Goal: Transaction & Acquisition: Obtain resource

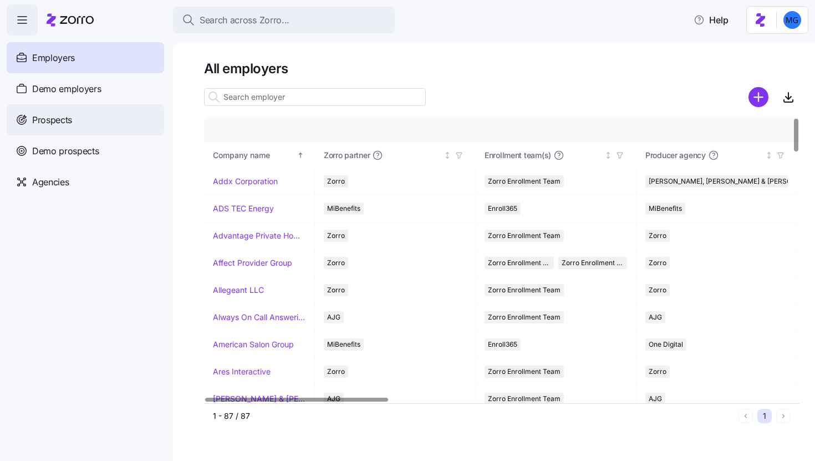
click at [120, 121] on div "Prospects" at bounding box center [86, 119] width 158 height 31
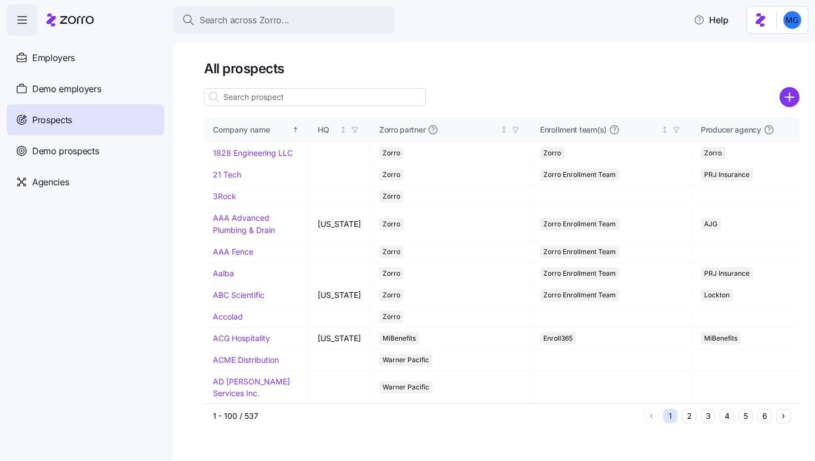
click at [397, 95] on input at bounding box center [315, 97] width 222 height 18
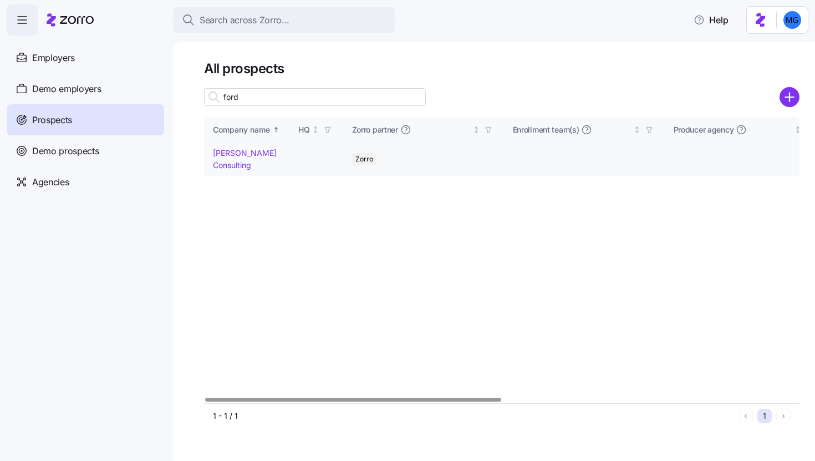
type input "ford"
click at [233, 164] on link "Ford Lewis Consulting" at bounding box center [245, 159] width 64 height 22
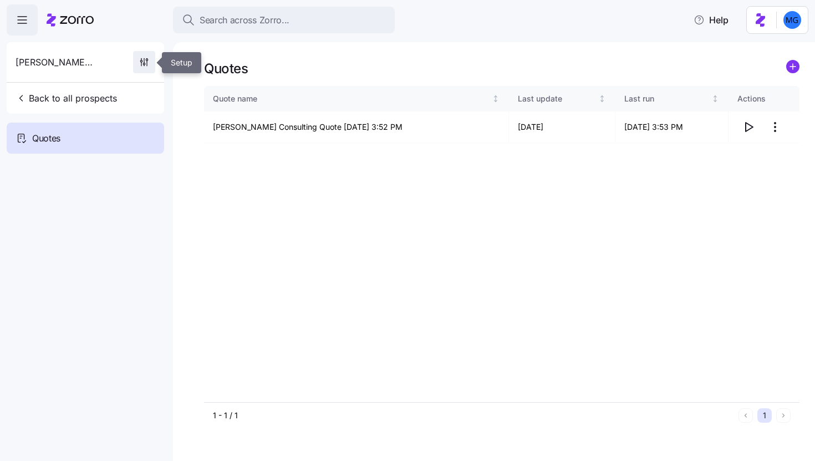
click at [146, 62] on icon "button" at bounding box center [144, 62] width 11 height 11
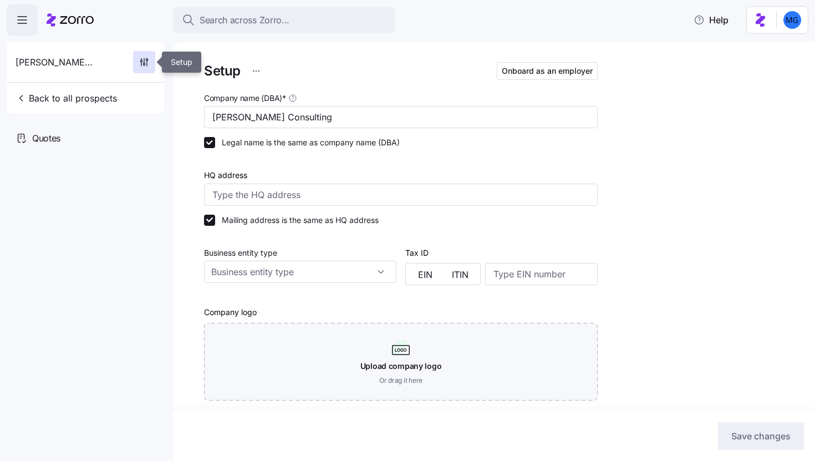
type input "Zorro"
click at [231, 116] on input "Ford Lewis Consulting" at bounding box center [401, 117] width 394 height 22
type input "Fordham Lewis Consulting"
click at [764, 426] on button "Save changes" at bounding box center [761, 436] width 86 height 28
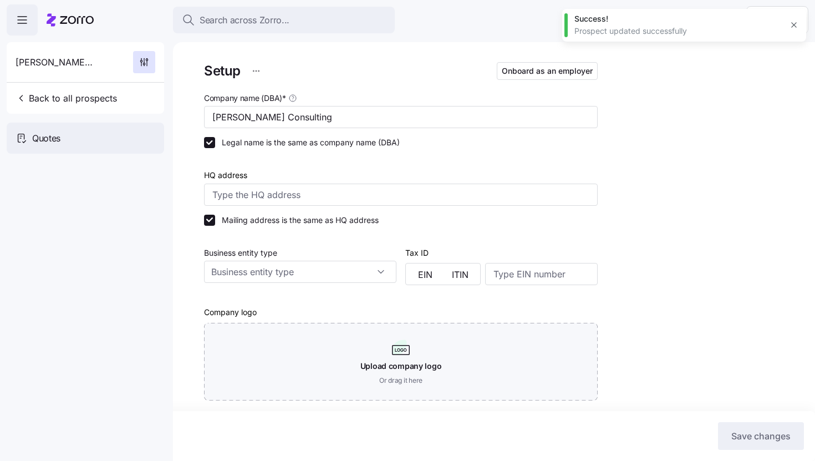
click at [59, 128] on div "Quotes" at bounding box center [86, 138] width 158 height 31
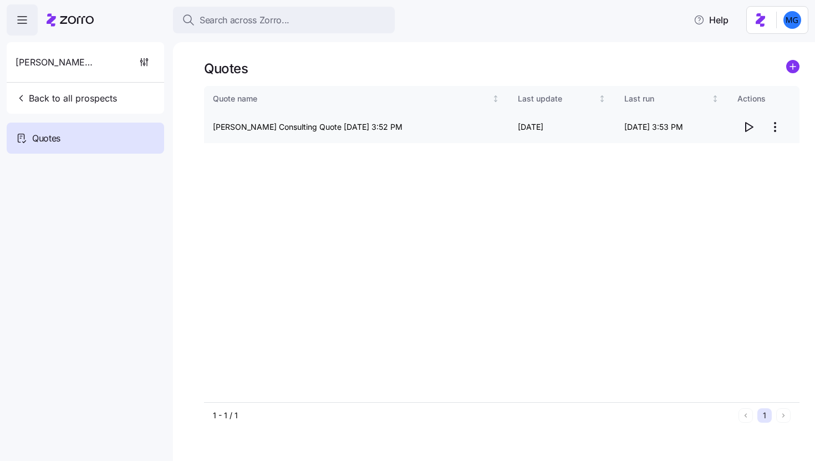
click at [748, 131] on icon "button" at bounding box center [748, 126] width 13 height 13
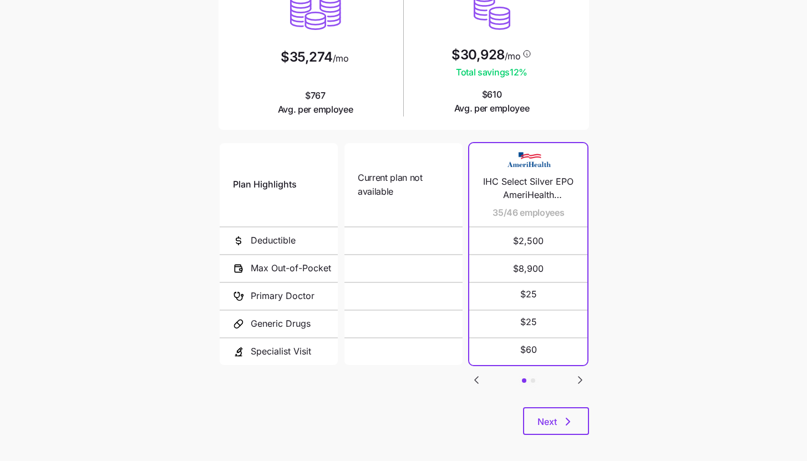
scroll to position [144, 0]
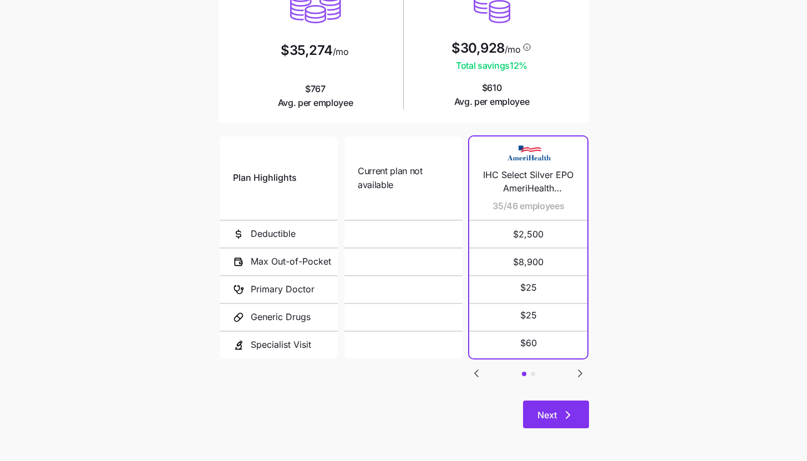
click at [560, 402] on button "Next" at bounding box center [556, 415] width 66 height 28
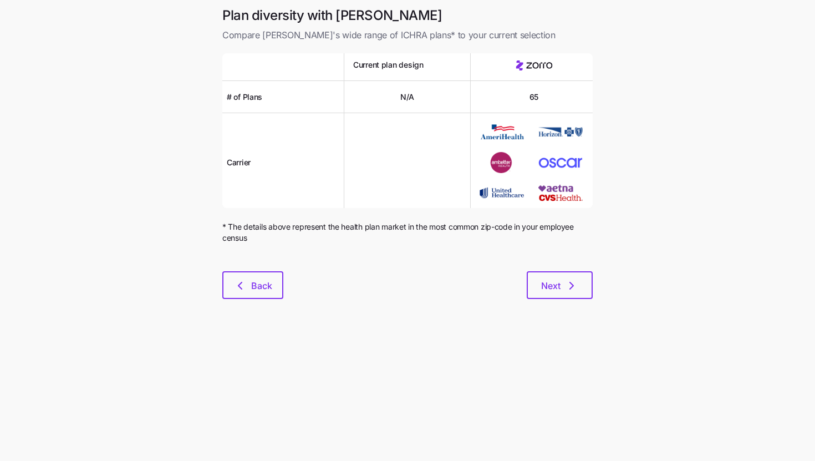
click at [582, 301] on div "Plan diversity with Zorro Compare Zorro's wide range of ICHRA plans* to your cu…" at bounding box center [408, 160] width 388 height 306
click at [580, 296] on button "Next" at bounding box center [560, 285] width 66 height 28
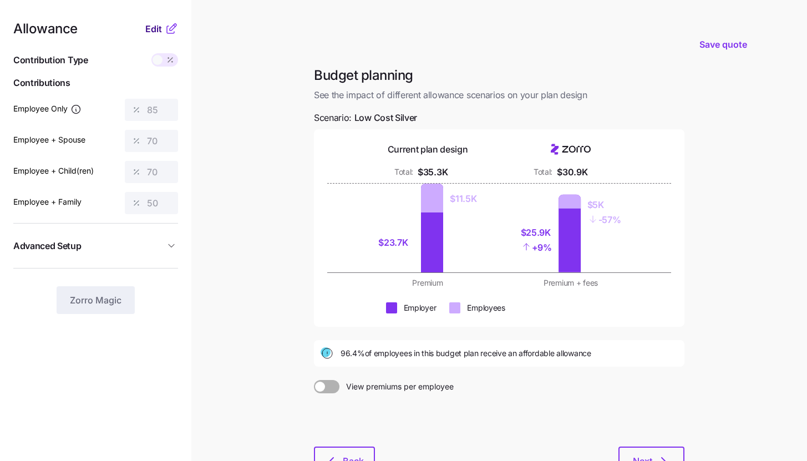
click at [158, 26] on span "Edit" at bounding box center [153, 28] width 17 height 13
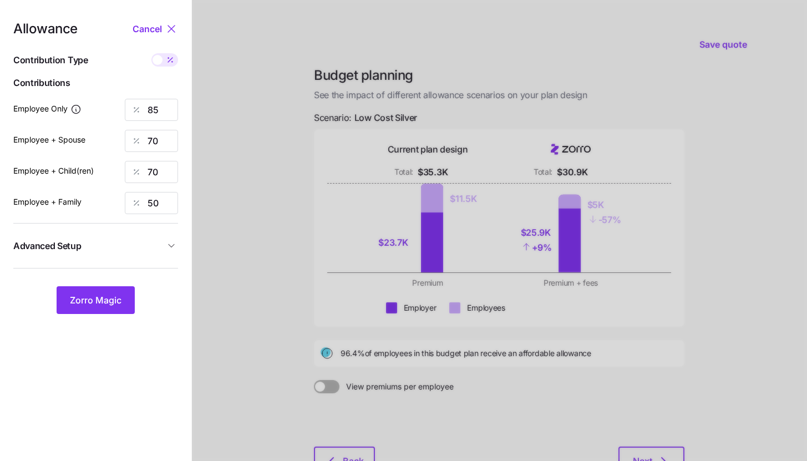
click at [135, 242] on span "Advanced Setup" at bounding box center [88, 246] width 151 height 14
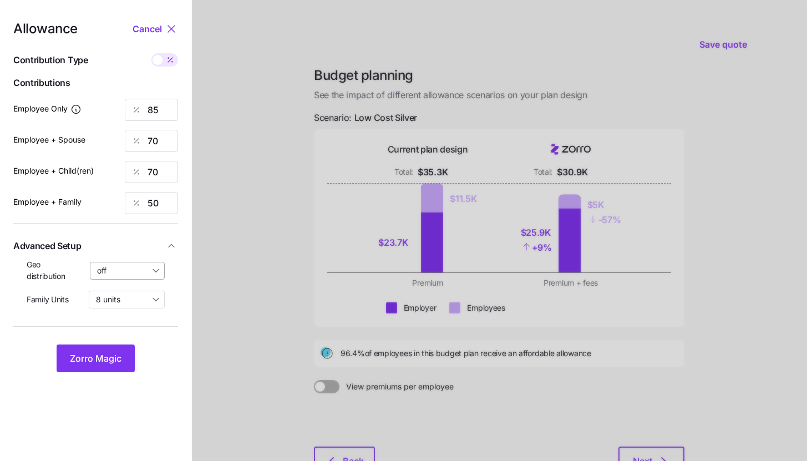
click at [130, 271] on input "off" at bounding box center [127, 271] width 75 height 18
click at [124, 333] on span "By state (2)" at bounding box center [121, 335] width 43 height 12
type input "By state (2)"
click at [116, 355] on span "Zorro Magic" at bounding box center [96, 358] width 52 height 13
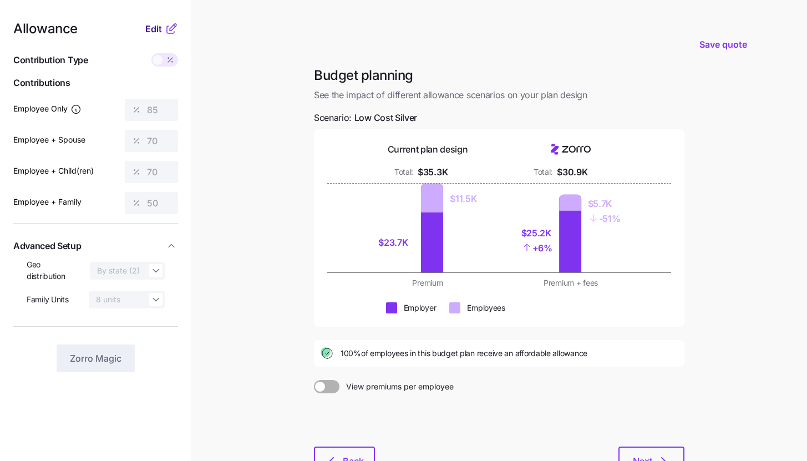
click at [163, 32] on button "Edit" at bounding box center [154, 28] width 19 height 13
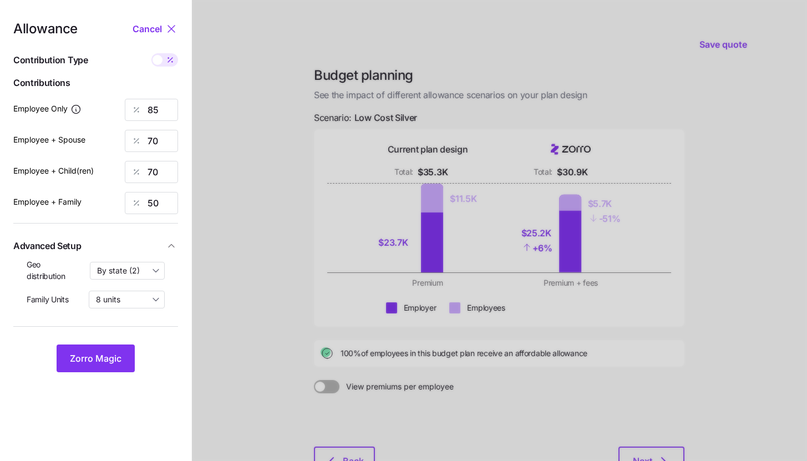
click at [122, 321] on div "Allowance Cancel Contribution Type Use classes Contributions Employee Only 85 E…" at bounding box center [95, 197] width 165 height 350
click at [166, 109] on input "85" at bounding box center [151, 110] width 53 height 22
click at [102, 358] on span "Zorro Magic" at bounding box center [96, 358] width 52 height 13
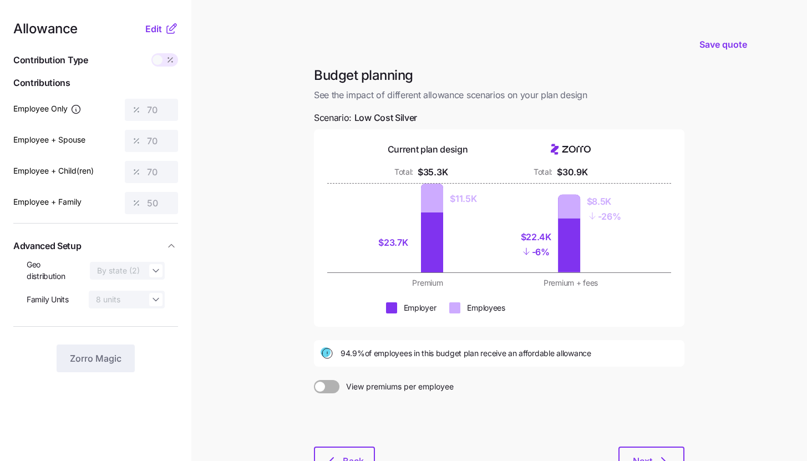
click at [166, 34] on icon at bounding box center [171, 28] width 13 height 13
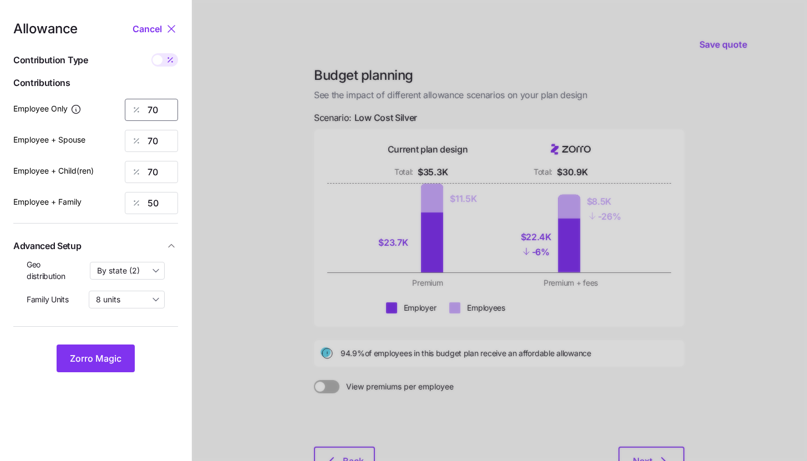
click at [161, 107] on input "70" at bounding box center [151, 110] width 53 height 22
click at [110, 353] on span "Zorro Magic" at bounding box center [96, 358] width 52 height 13
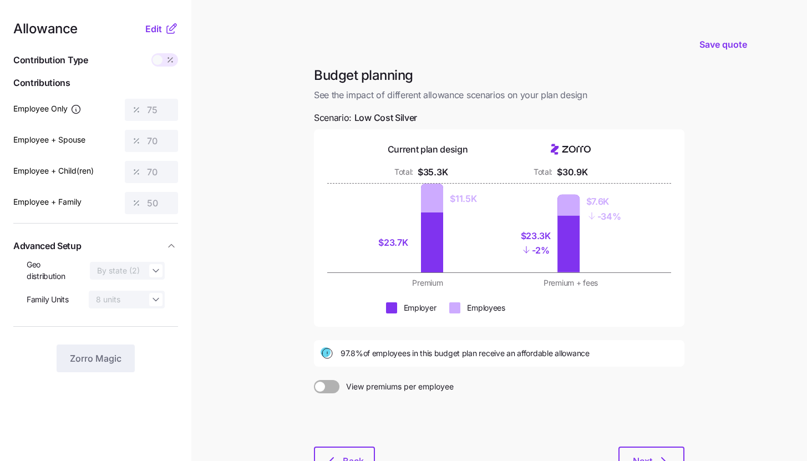
click at [166, 31] on icon at bounding box center [171, 28] width 13 height 13
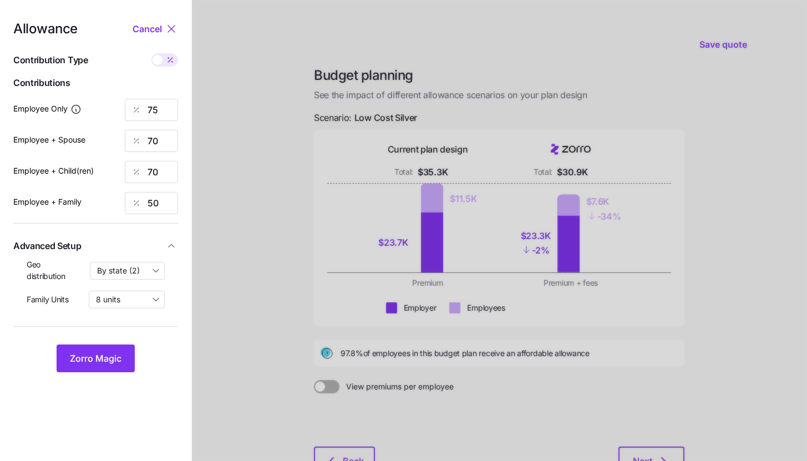
click at [167, 59] on icon at bounding box center [170, 59] width 9 height 9
click at [151, 53] on input "checkbox" at bounding box center [151, 53] width 0 height 0
type input "399"
type input "744"
type input "620"
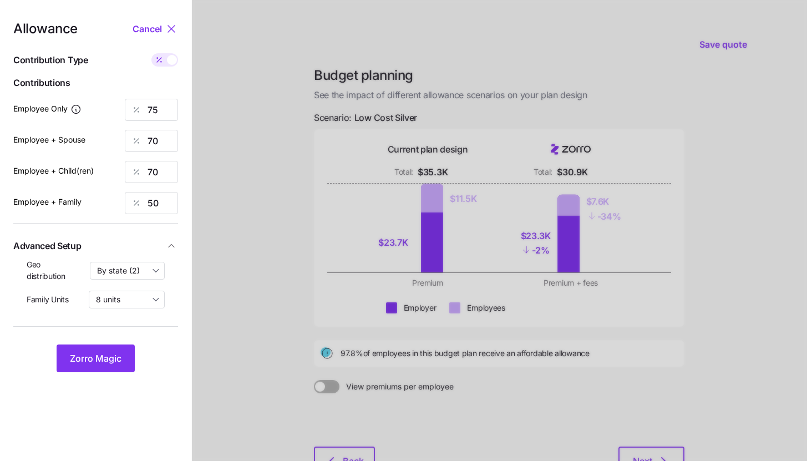
type input "708"
click at [163, 144] on input "744" at bounding box center [151, 141] width 53 height 22
type input "399"
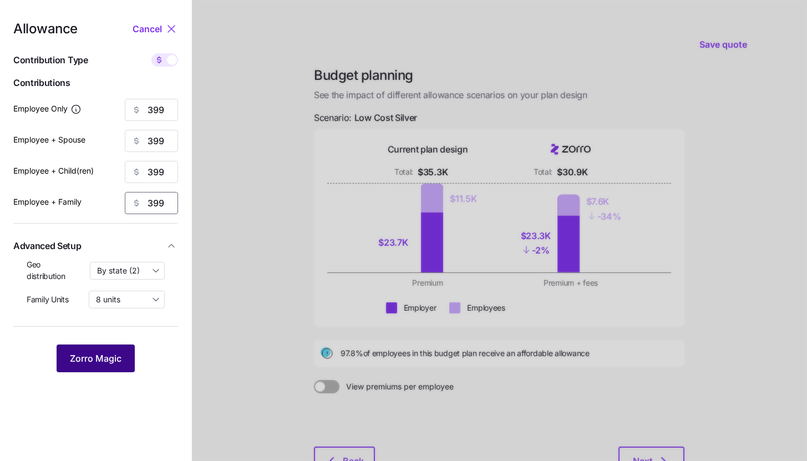
type input "399"
click at [113, 348] on button "Zorro Magic" at bounding box center [96, 358] width 78 height 28
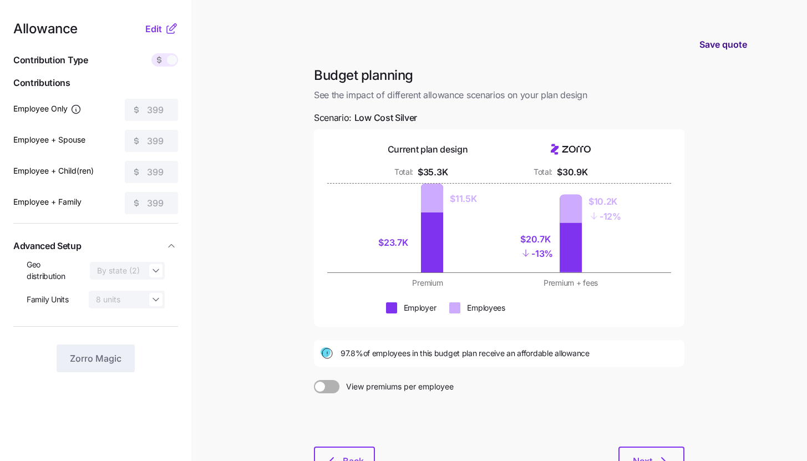
click at [723, 52] on button "Save quote" at bounding box center [723, 44] width 65 height 31
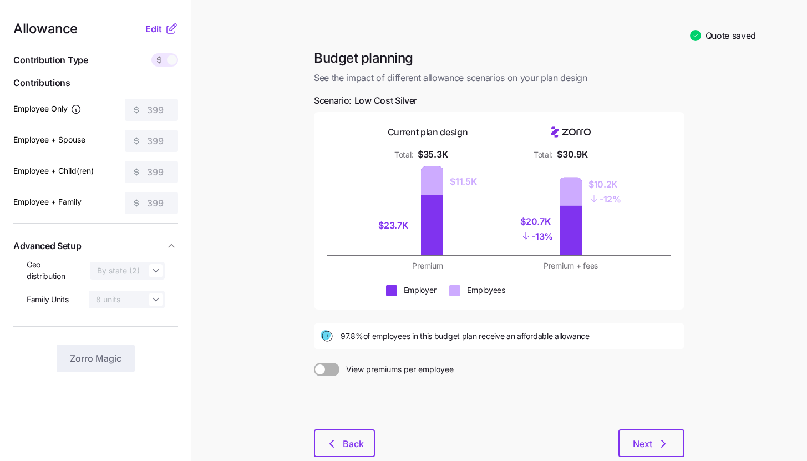
click at [141, 32] on div "Allowance Edit" at bounding box center [95, 28] width 165 height 13
click at [175, 29] on icon at bounding box center [171, 28] width 13 height 13
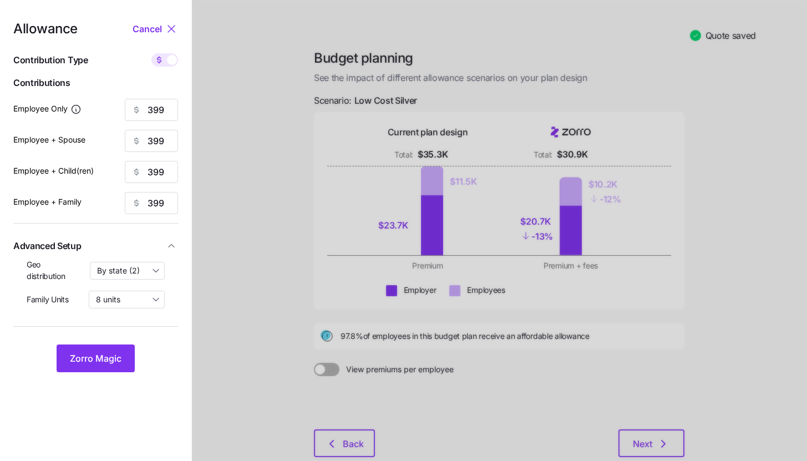
click at [174, 54] on label at bounding box center [164, 59] width 27 height 13
click at [151, 53] on input "checkbox" at bounding box center [151, 53] width 0 height 0
type input "75"
type input "38"
type input "45"
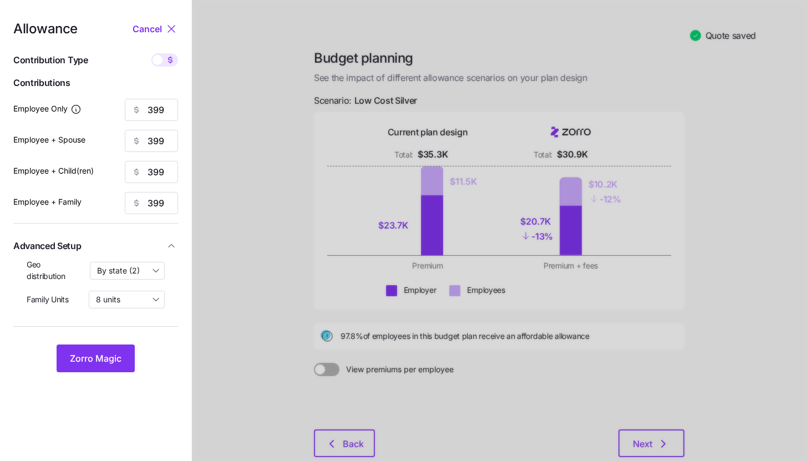
type input "28"
click at [121, 363] on button "Zorro Magic" at bounding box center [96, 358] width 78 height 28
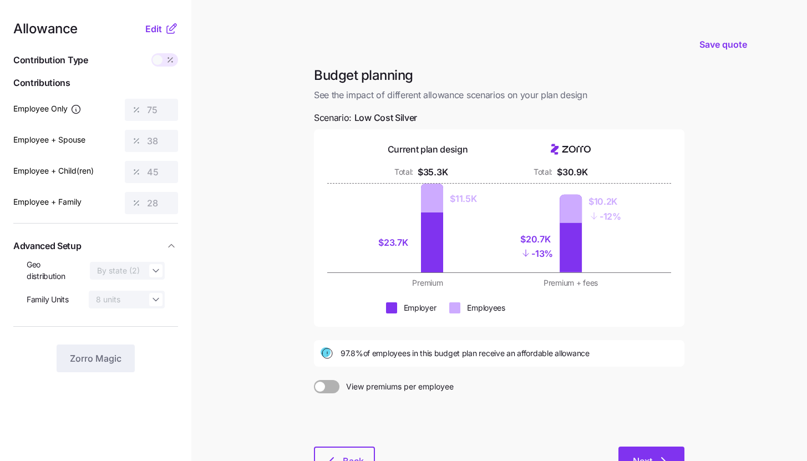
click at [670, 447] on button "Next" at bounding box center [652, 461] width 66 height 28
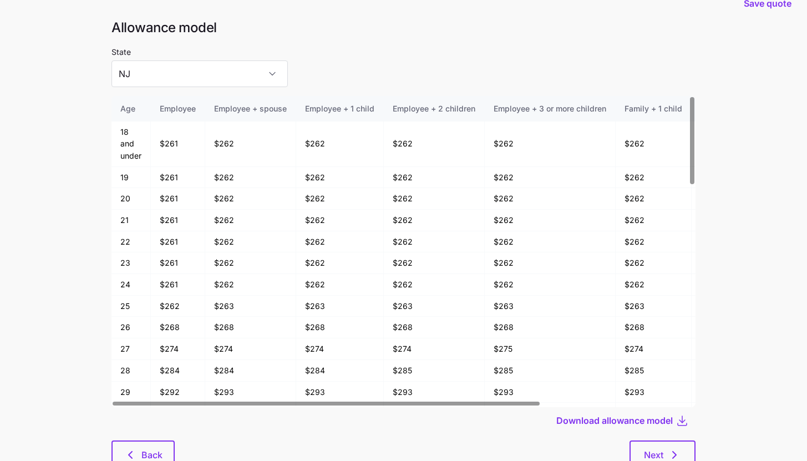
scroll to position [59, 0]
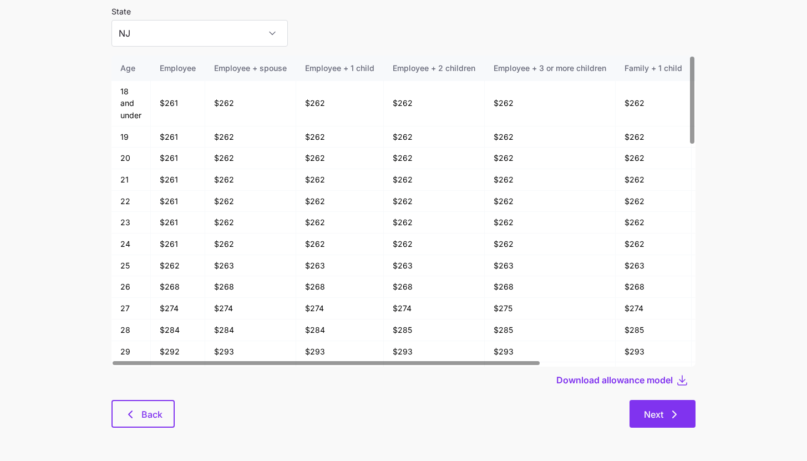
click at [673, 422] on button "Next" at bounding box center [663, 414] width 66 height 28
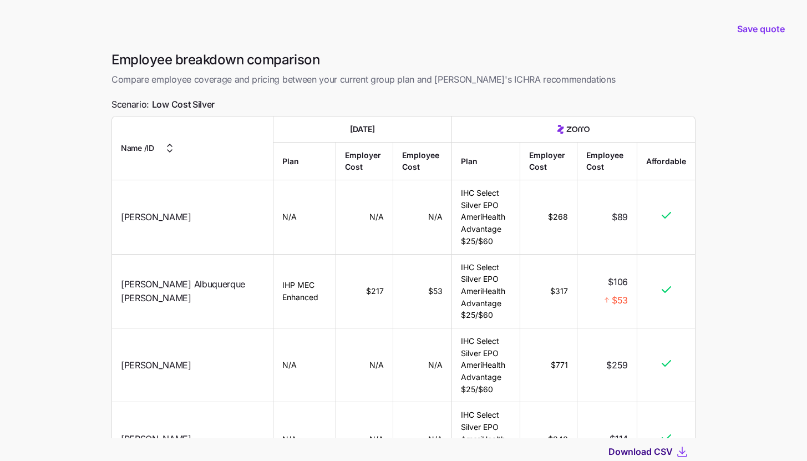
click at [668, 452] on span "Download CSV" at bounding box center [641, 451] width 64 height 13
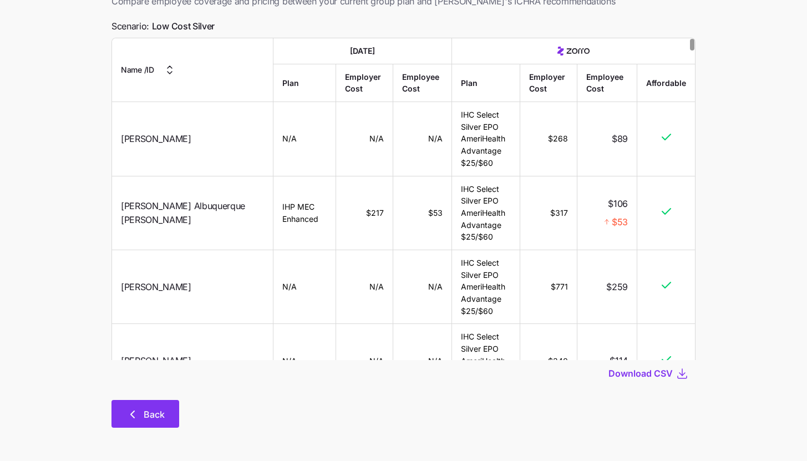
click at [131, 404] on button "Back" at bounding box center [145, 414] width 68 height 28
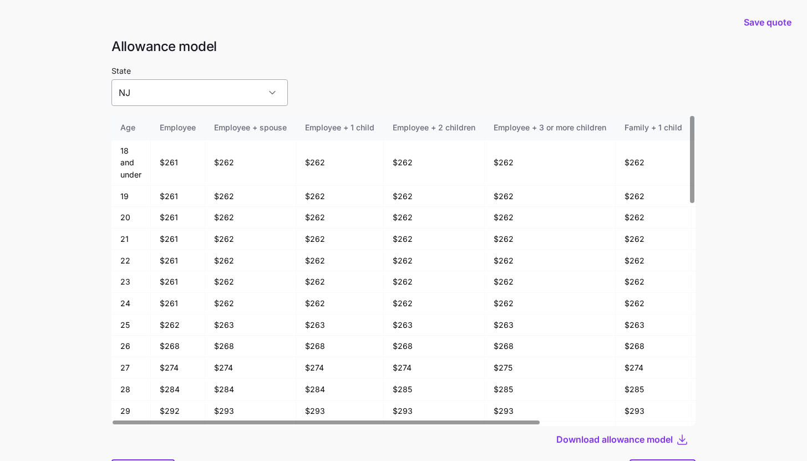
click at [197, 91] on input "NJ" at bounding box center [199, 92] width 176 height 27
click at [88, 203] on main "Save quote Allowance model State NJ Age Employee Employee + spouse Employee + 1…" at bounding box center [403, 260] width 807 height 520
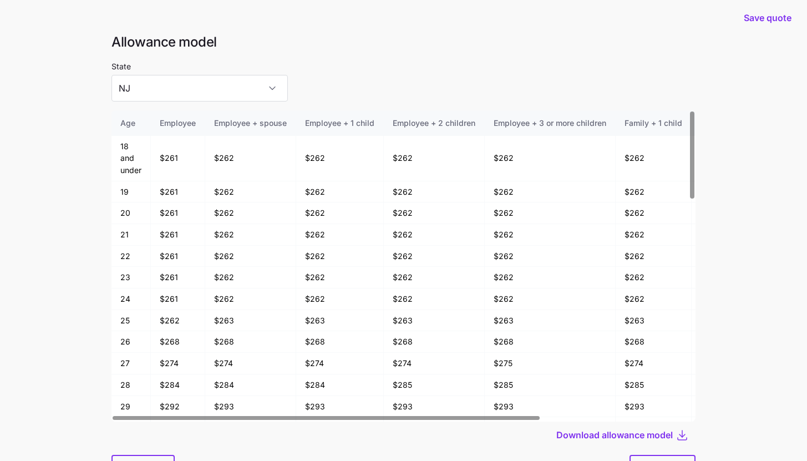
scroll to position [59, 0]
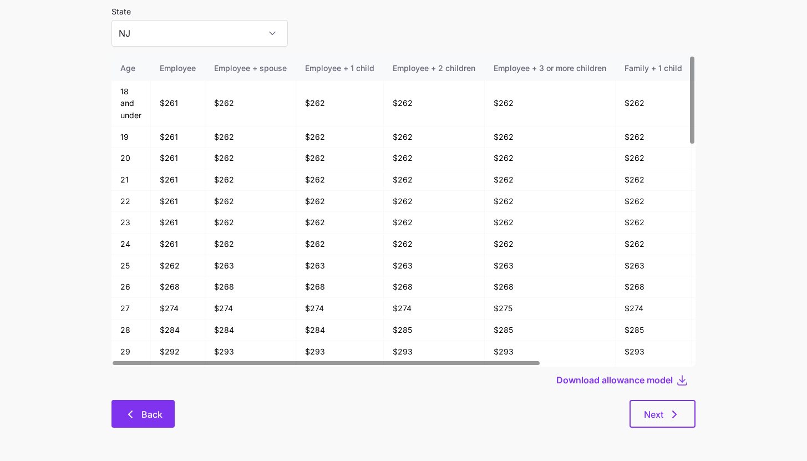
click at [146, 410] on span "Back" at bounding box center [151, 414] width 21 height 13
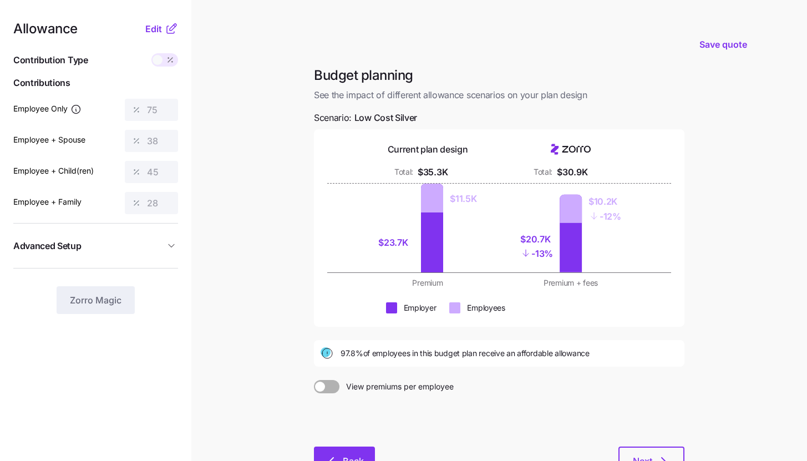
click at [361, 455] on span "Back" at bounding box center [353, 460] width 21 height 13
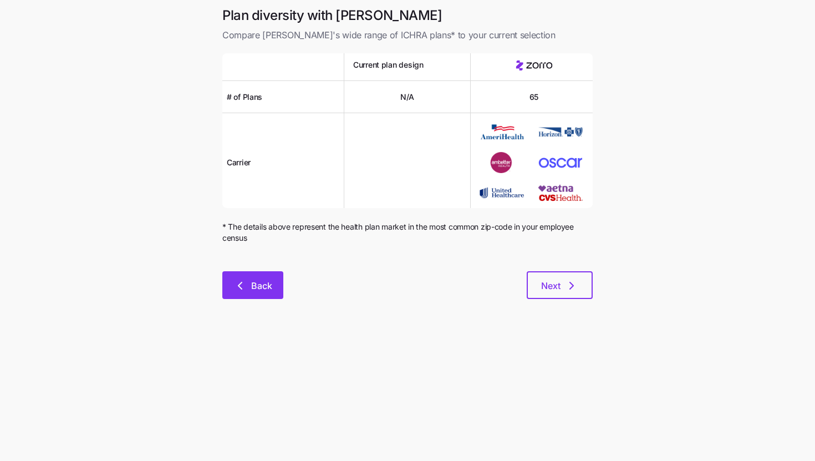
click at [278, 288] on button "Back" at bounding box center [252, 285] width 61 height 28
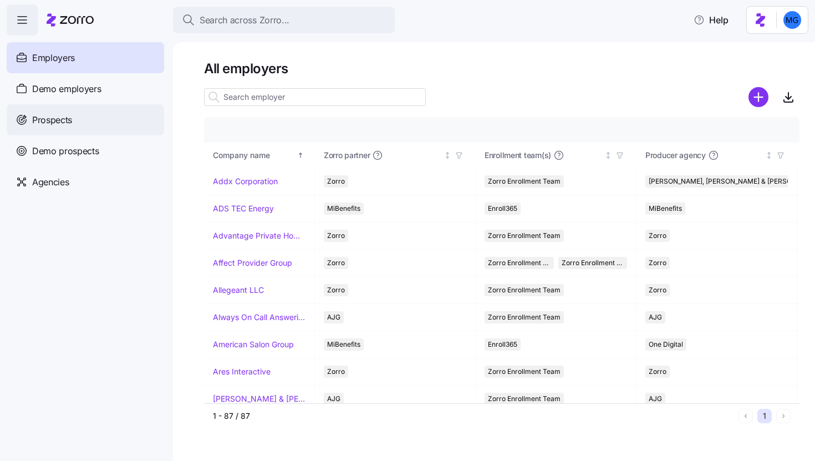
click at [60, 111] on div "Prospects" at bounding box center [86, 119] width 158 height 31
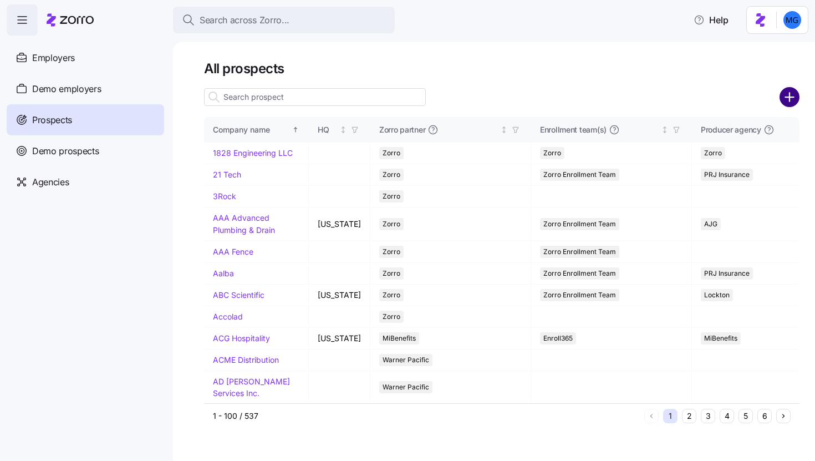
click at [788, 103] on circle "add icon" at bounding box center [790, 97] width 18 height 18
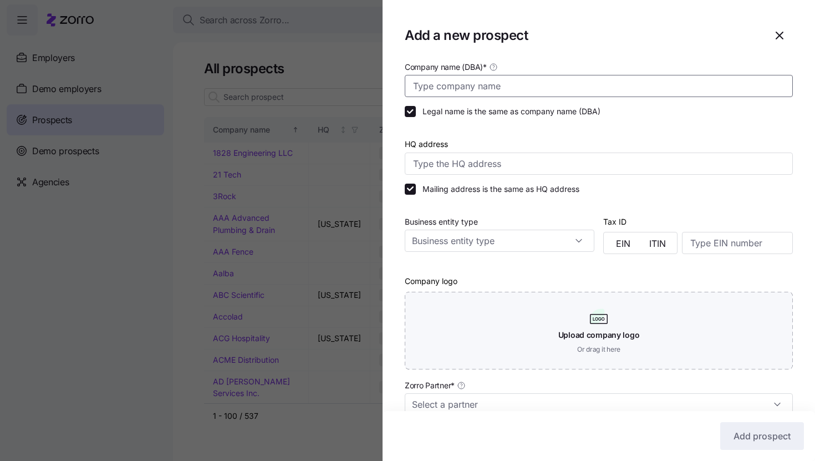
click at [642, 89] on input "Company name (DBA) *" at bounding box center [599, 86] width 388 height 22
paste input "[PERSON_NAME] Manufacturing"
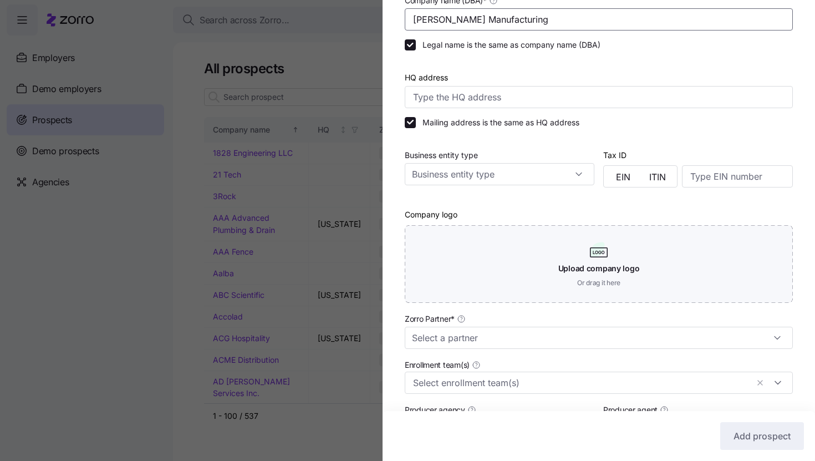
scroll to position [239, 0]
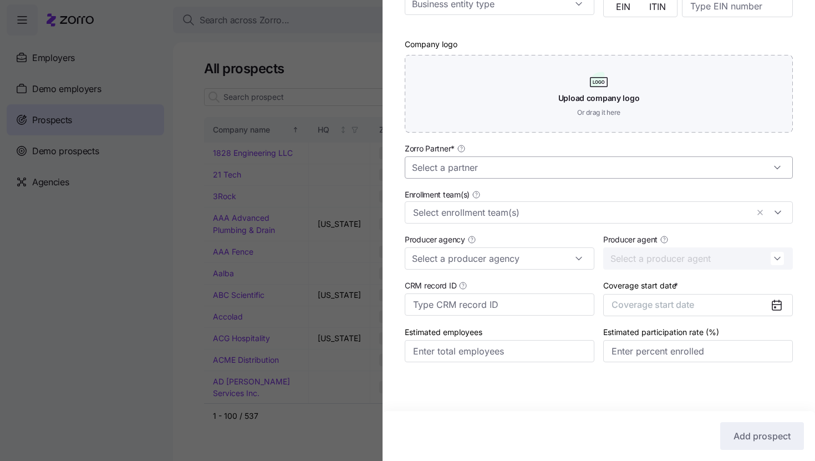
type input "[PERSON_NAME] Manufacturing"
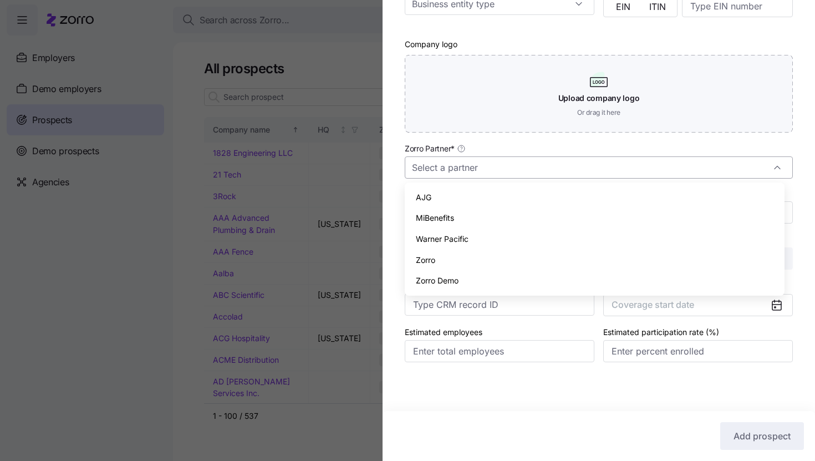
click at [500, 166] on input "Zorro Partner *" at bounding box center [599, 167] width 388 height 22
click at [524, 253] on div "Zorro" at bounding box center [594, 260] width 371 height 21
type input "Zorro"
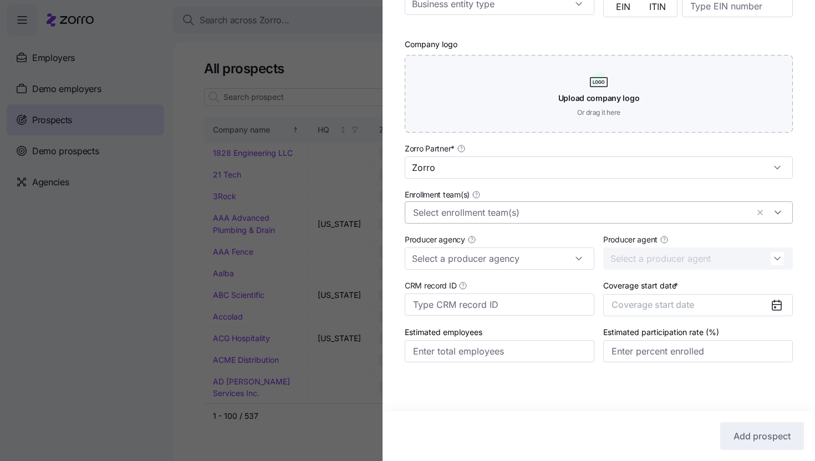
click at [529, 214] on input "Enrollment team(s)" at bounding box center [580, 212] width 335 height 14
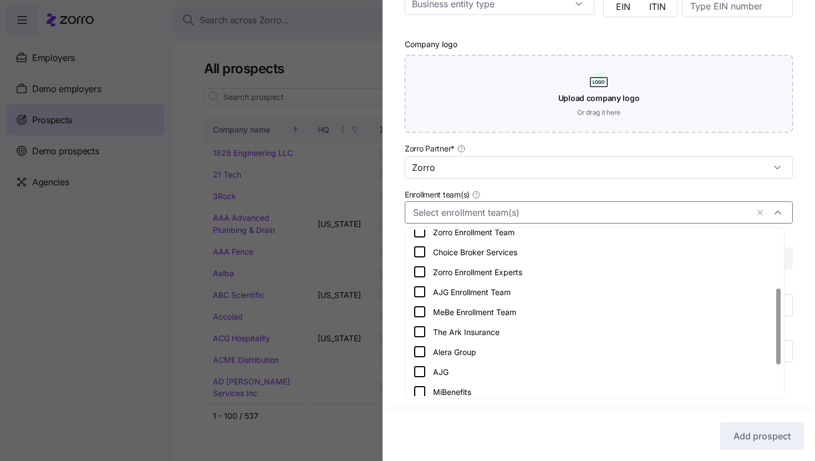
scroll to position [156, 0]
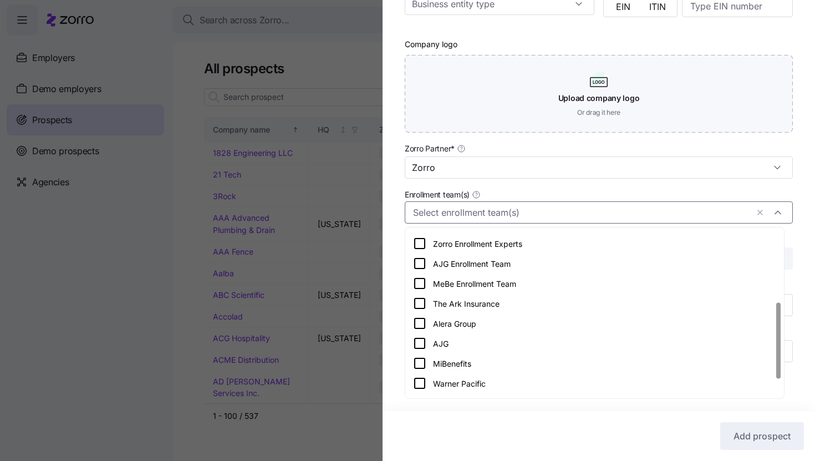
click at [560, 320] on div "Alera Group" at bounding box center [594, 323] width 363 height 13
click at [807, 282] on div "Company name (DBA) * Schaffer Manufacturing Legal name is the same as company n…" at bounding box center [599, 103] width 433 height 561
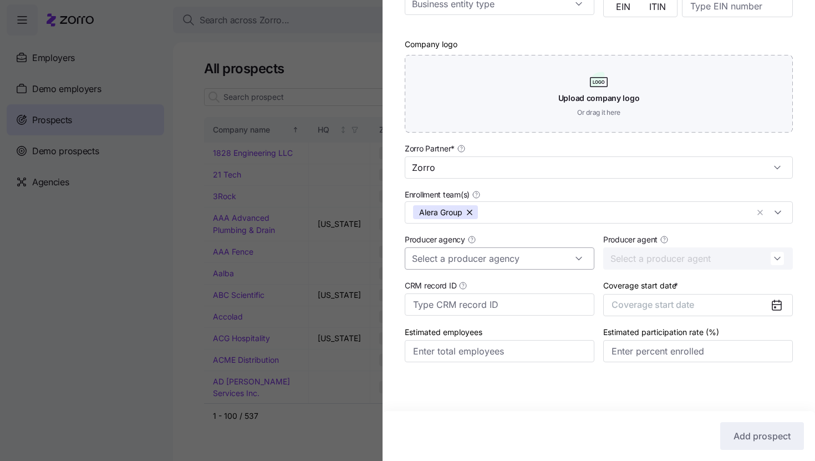
click at [537, 258] on input "Producer agency" at bounding box center [500, 258] width 190 height 22
click at [524, 285] on div "Alera Group" at bounding box center [497, 287] width 177 height 21
type input "Alera Group"
click at [719, 305] on button "Coverage start date" at bounding box center [699, 305] width 190 height 22
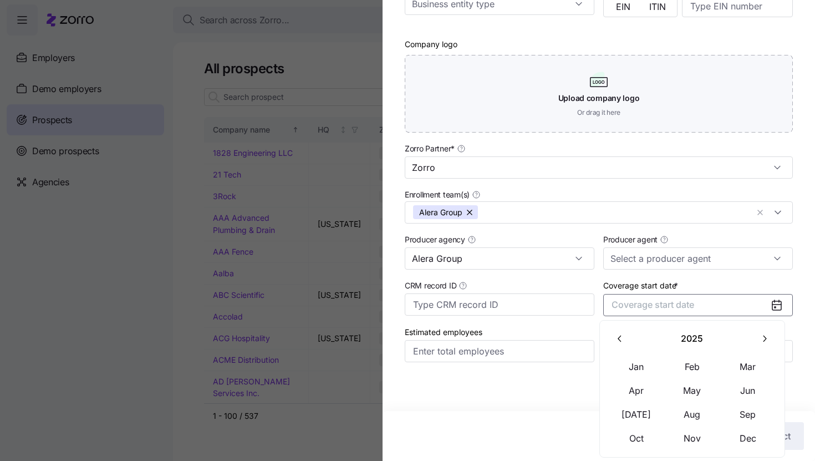
click at [763, 342] on icon "button" at bounding box center [764, 338] width 11 height 11
click at [641, 363] on button "Jan" at bounding box center [636, 366] width 55 height 23
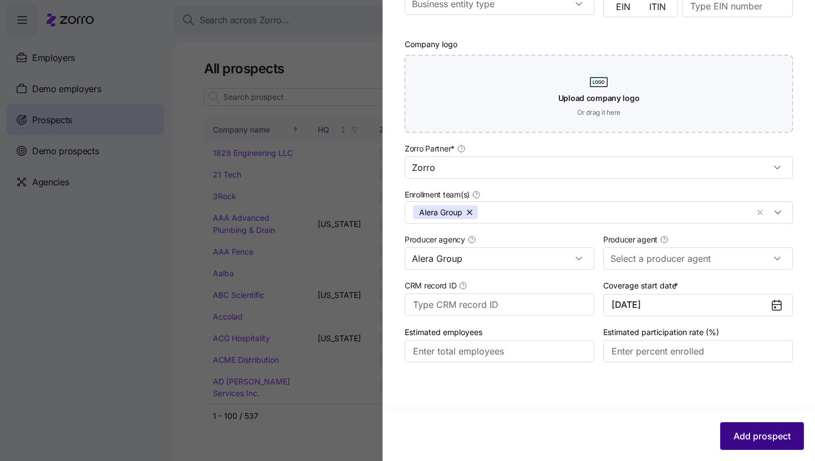
click at [750, 429] on span "Add prospect" at bounding box center [762, 435] width 57 height 13
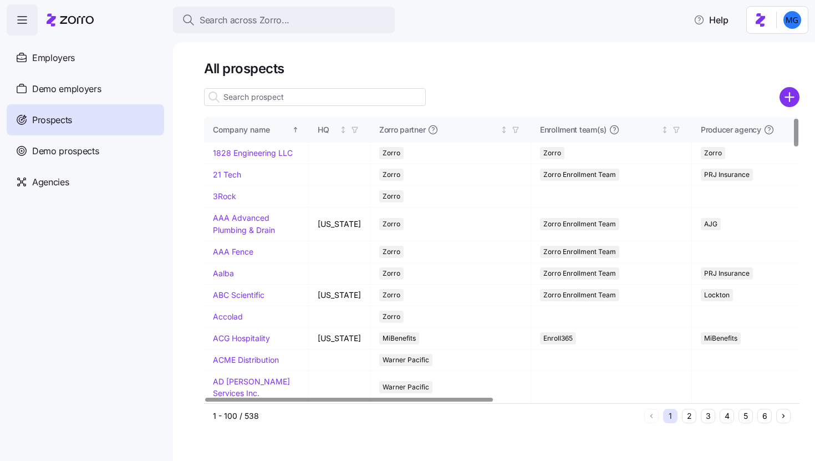
click at [383, 96] on input at bounding box center [315, 97] width 222 height 18
paste input "Schaffer Manufacturing"
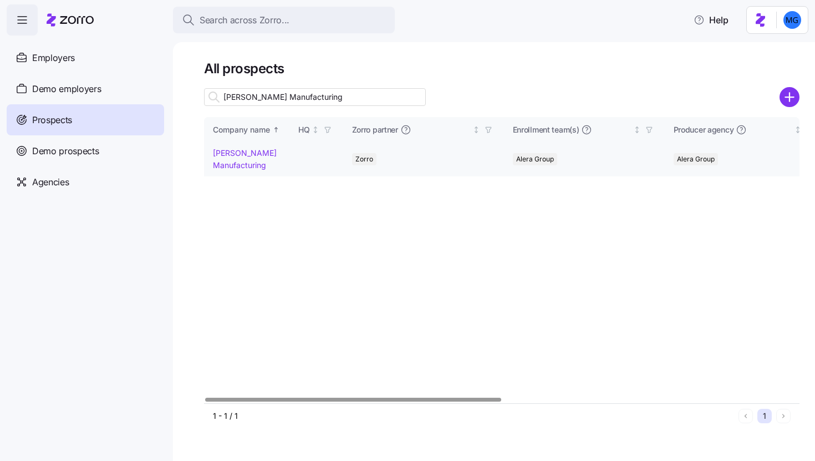
type input "Schaffer Manufacturing"
click at [227, 163] on link "Schaffer Manufacturing" at bounding box center [245, 159] width 64 height 22
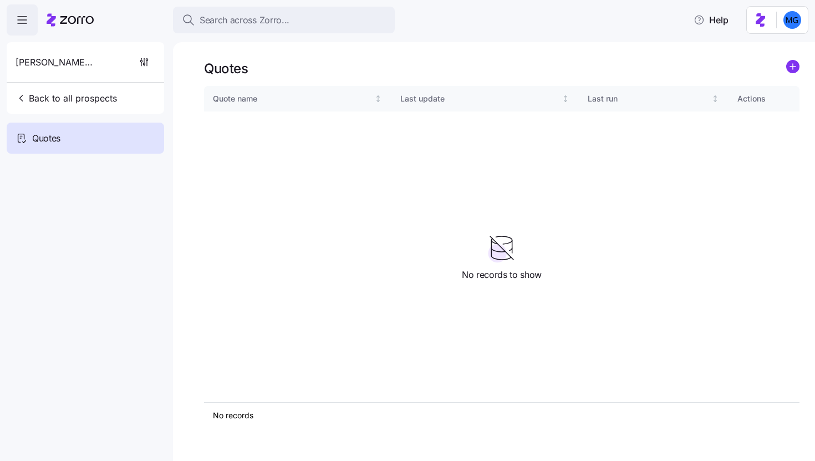
click at [791, 59] on div "Quotes Quote name Last update Last run Actions No records 1 No records to show" at bounding box center [494, 251] width 642 height 419
click at [795, 67] on icon "add icon" at bounding box center [793, 67] width 6 height 0
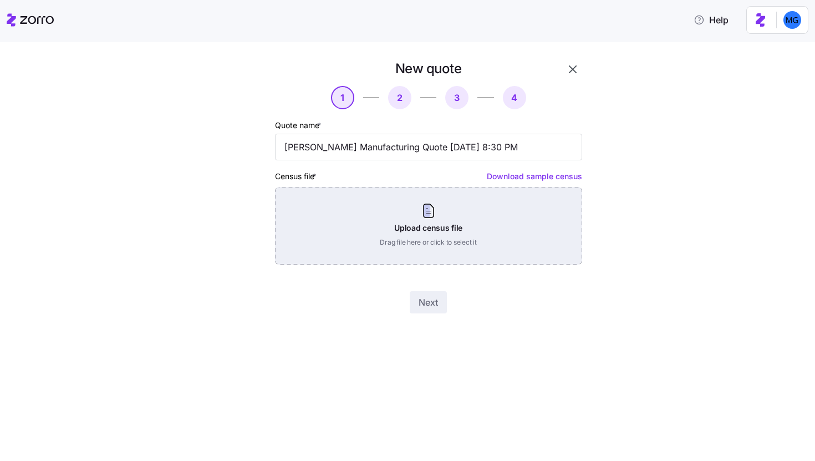
click at [432, 225] on div "Upload census file Drag file here or click to select it" at bounding box center [428, 226] width 307 height 78
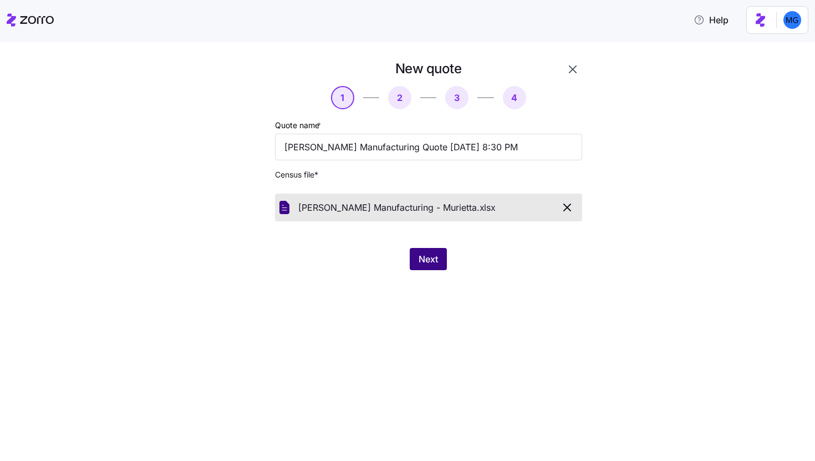
click at [445, 254] on button "Next" at bounding box center [428, 259] width 37 height 22
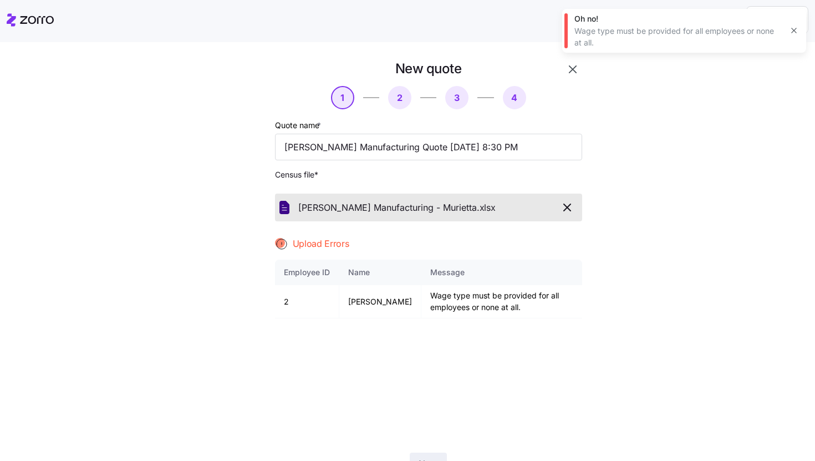
click at [797, 34] on icon "button" at bounding box center [794, 30] width 9 height 9
click at [569, 211] on icon "button" at bounding box center [567, 207] width 13 height 13
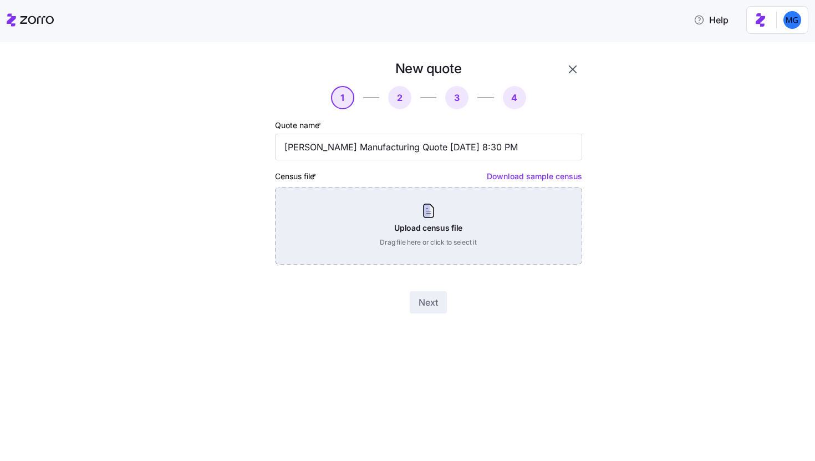
click at [445, 225] on div "Upload census file Drag file here or click to select it" at bounding box center [428, 226] width 307 height 78
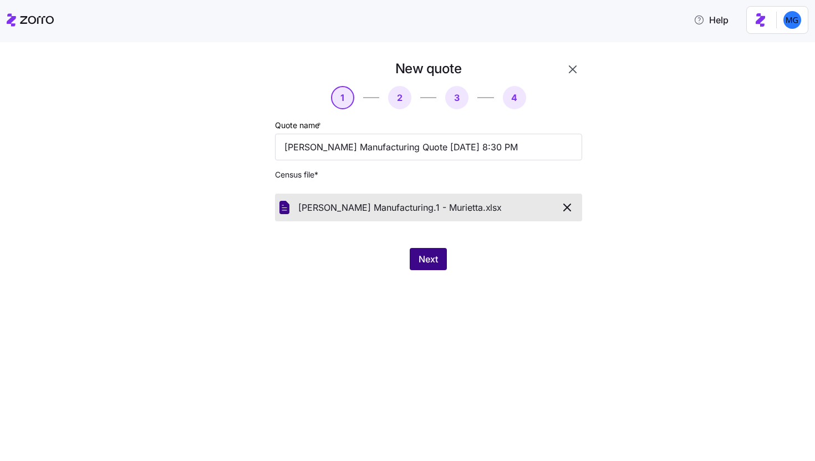
click at [427, 261] on span "Next" at bounding box center [428, 258] width 19 height 13
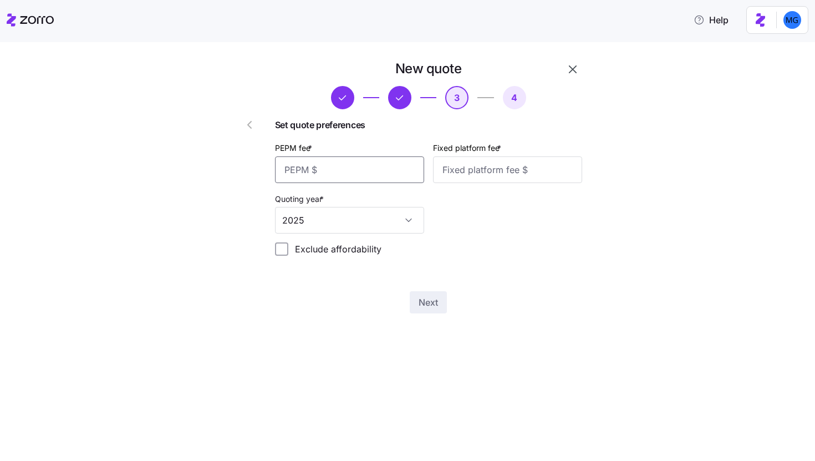
click at [359, 173] on input "PEPM fee *" at bounding box center [349, 169] width 149 height 27
type input "55"
click at [478, 175] on input "Fixed platform fee *" at bounding box center [507, 169] width 149 height 27
type input "100"
click at [439, 310] on button "Next" at bounding box center [428, 302] width 37 height 22
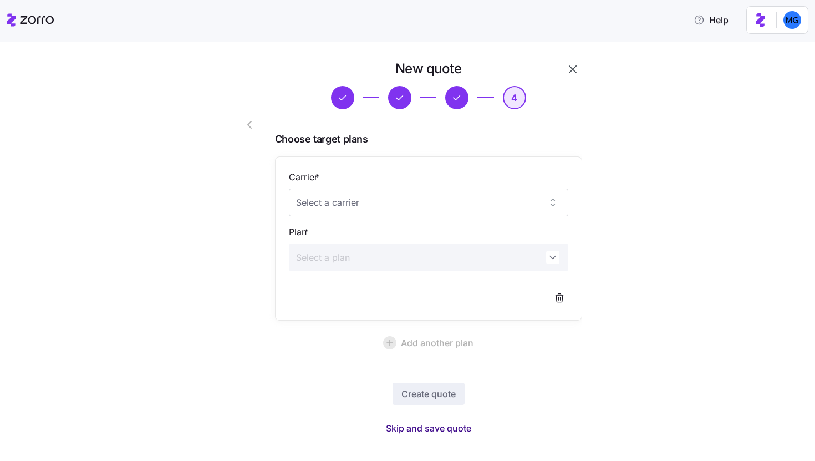
click at [439, 419] on button "Skip and save quote" at bounding box center [428, 428] width 103 height 20
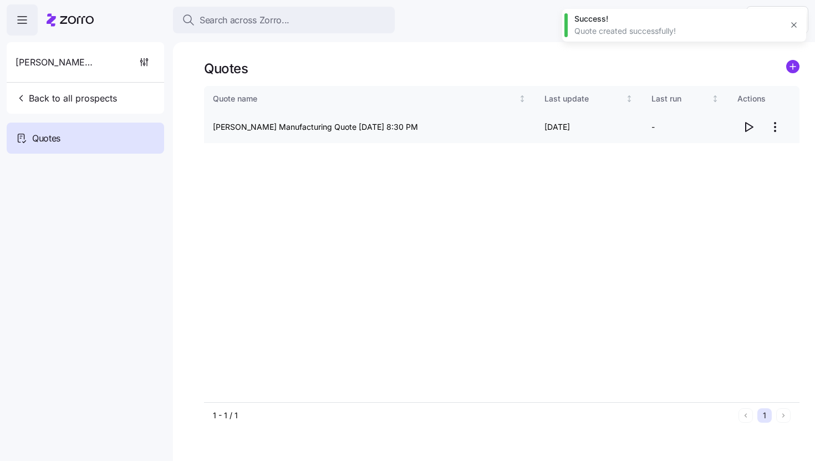
click at [749, 128] on icon "button" at bounding box center [748, 126] width 13 height 13
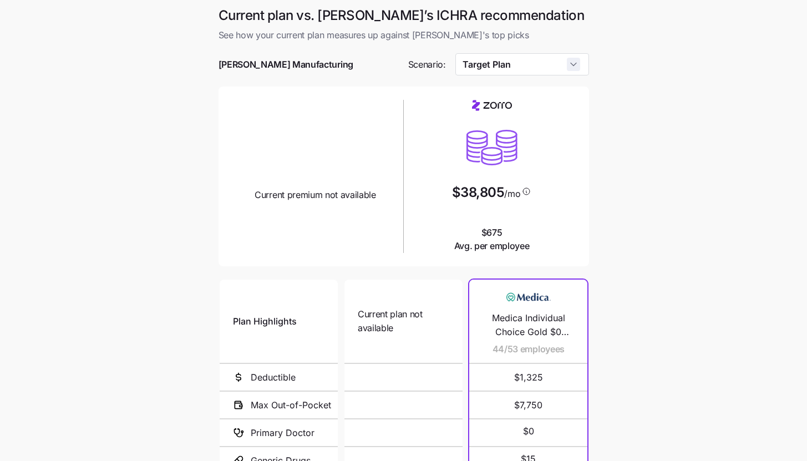
click at [570, 60] on input "Target Plan" at bounding box center [522, 64] width 134 height 22
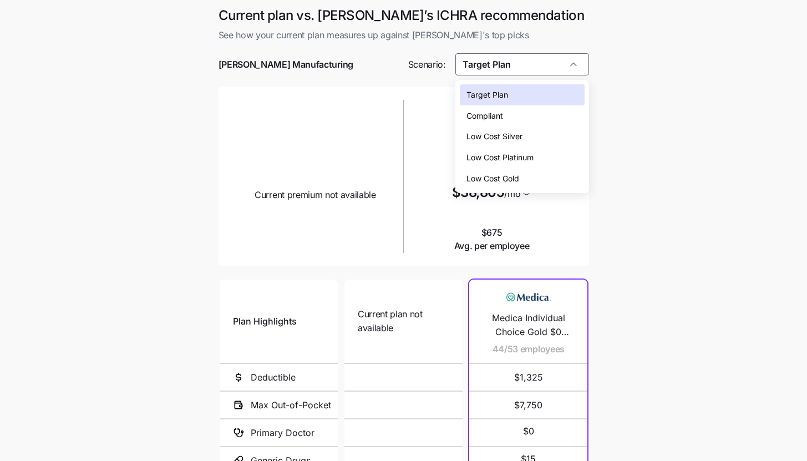
click at [545, 132] on div "Low Cost Silver" at bounding box center [522, 136] width 125 height 21
type input "Low Cost Silver"
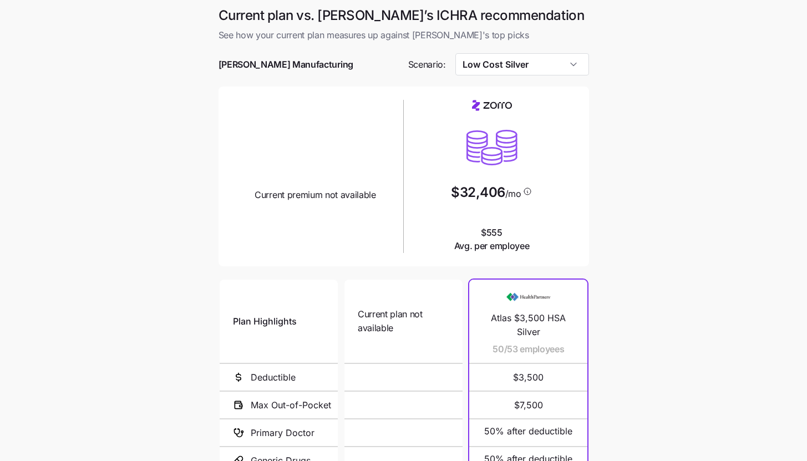
scroll to position [144, 0]
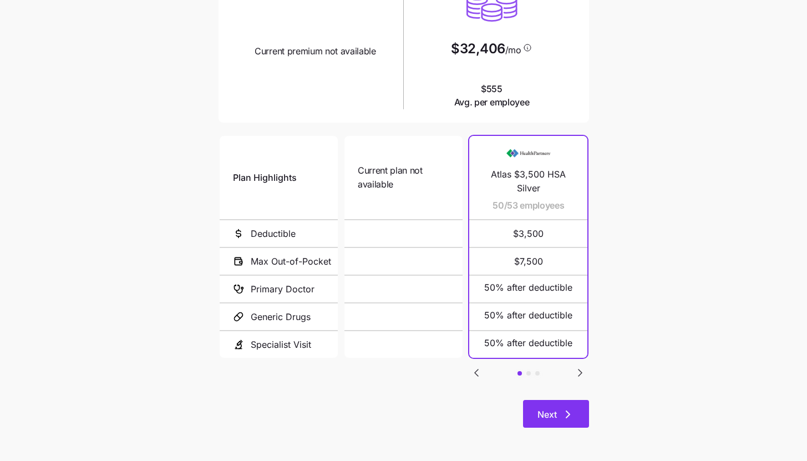
click at [559, 418] on span "Next" at bounding box center [556, 414] width 37 height 13
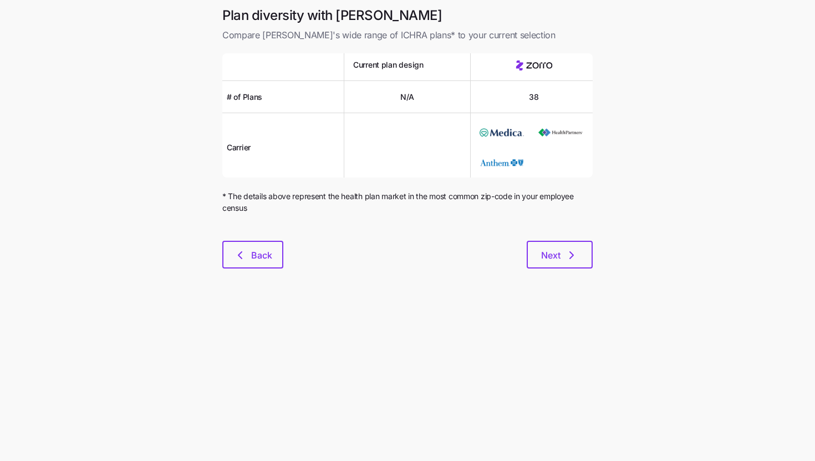
click at [574, 282] on main "Plan diversity with Zorro Compare Zorro's wide range of ICHRA plans* to your cu…" at bounding box center [407, 230] width 815 height 461
click at [571, 268] on button "Next" at bounding box center [560, 255] width 66 height 28
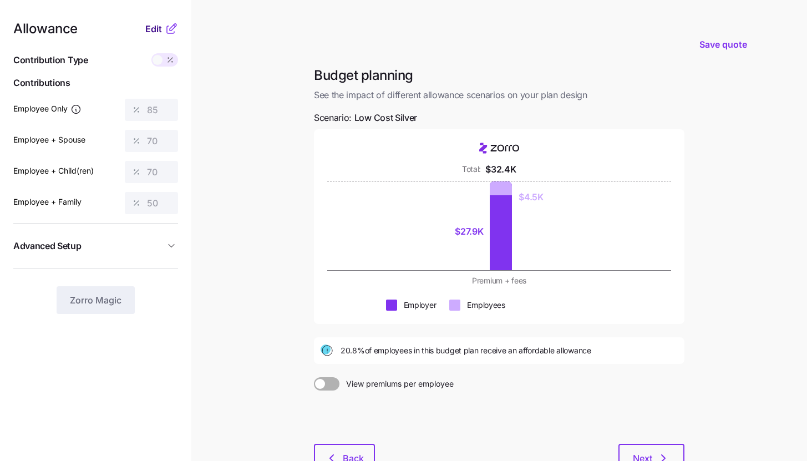
click at [158, 32] on span "Edit" at bounding box center [153, 28] width 17 height 13
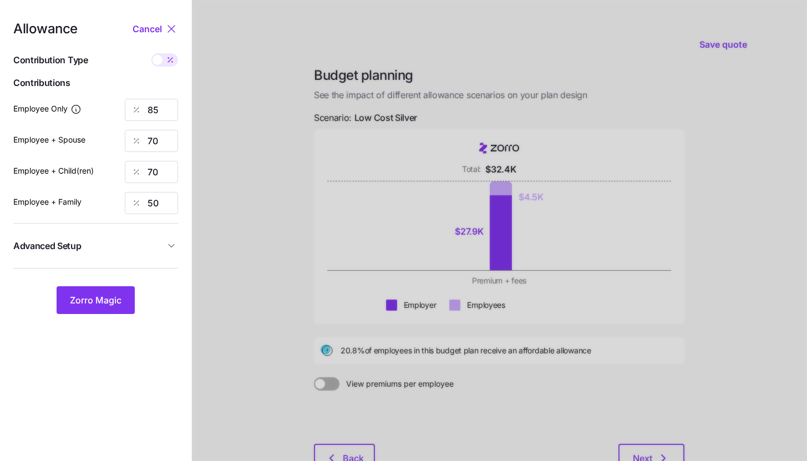
click at [143, 236] on button "Advanced Setup" at bounding box center [95, 245] width 165 height 27
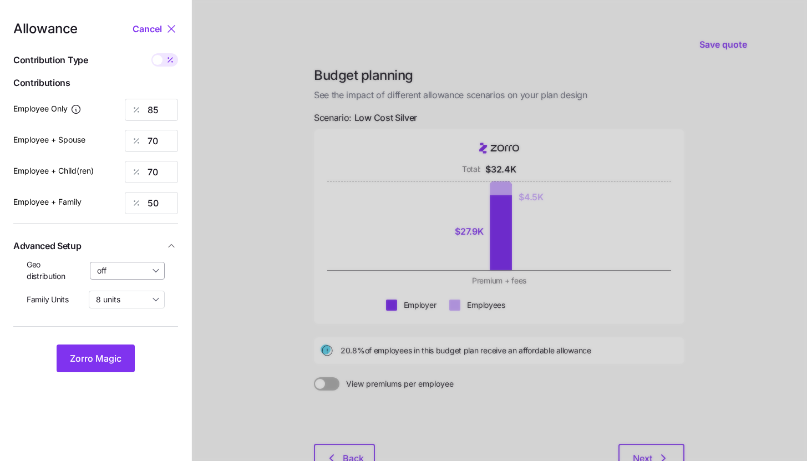
click at [149, 271] on input "off" at bounding box center [127, 271] width 75 height 18
click at [140, 332] on span "By state (3)" at bounding box center [121, 335] width 43 height 12
type input "By state (3)"
click at [119, 356] on span "Zorro Magic" at bounding box center [96, 358] width 52 height 13
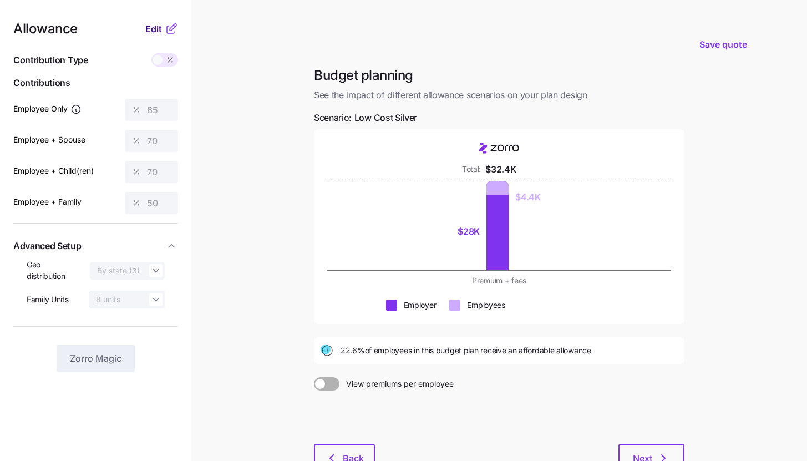
click at [160, 24] on span "Edit" at bounding box center [153, 28] width 17 height 13
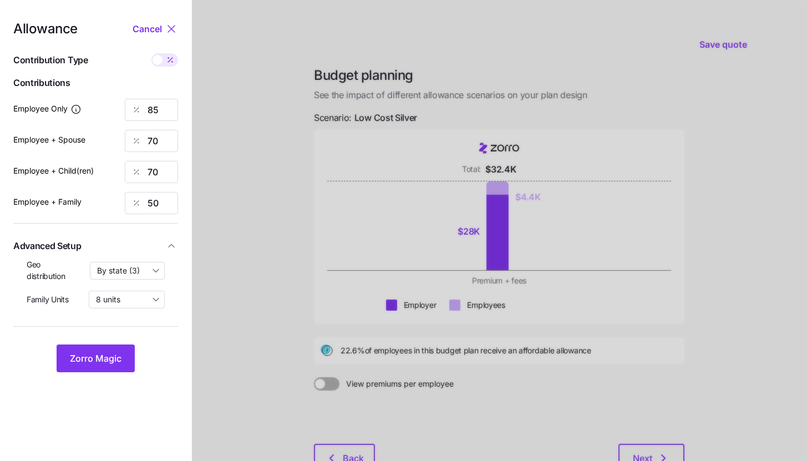
click at [171, 65] on span at bounding box center [171, 59] width 16 height 13
click at [151, 53] on input "checkbox" at bounding box center [151, 53] width 0 height 0
type input "485"
type input "798"
type input "717"
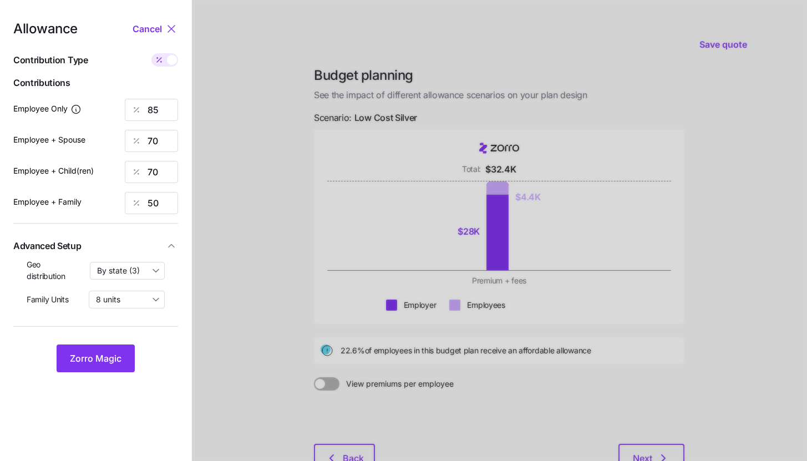
type input "797"
click at [167, 142] on input "798" at bounding box center [151, 141] width 53 height 22
type input "485"
click at [169, 60] on span at bounding box center [172, 60] width 10 height 10
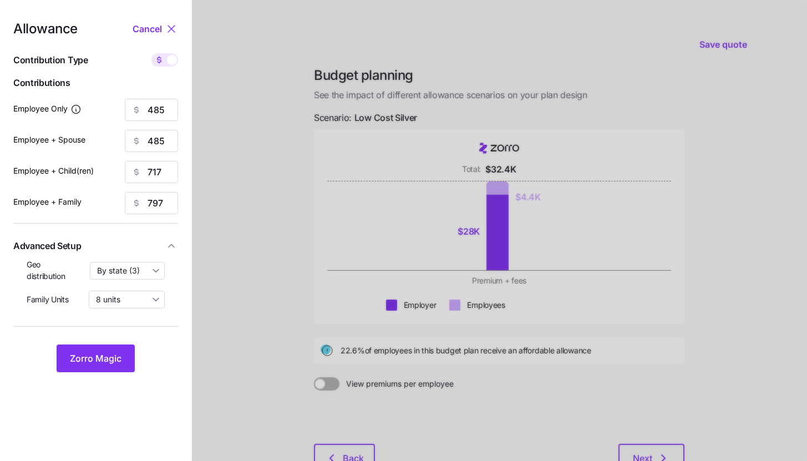
click at [151, 53] on input "checkbox" at bounding box center [151, 53] width 0 height 0
type input "85"
type input "70"
type input "50"
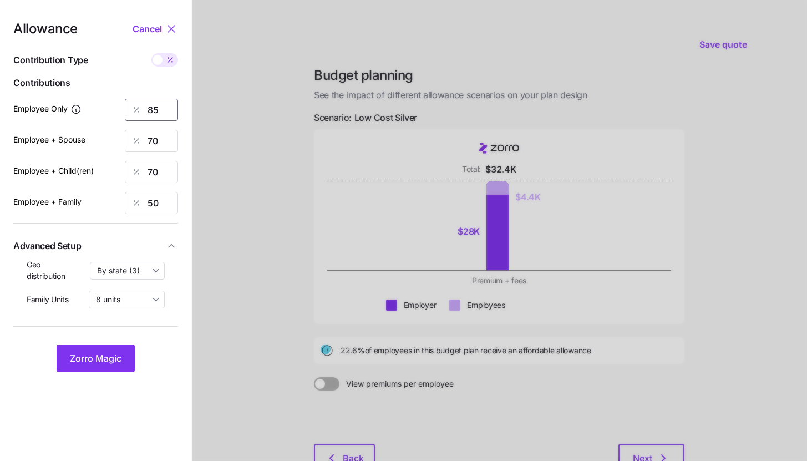
click at [160, 102] on input "85" at bounding box center [151, 110] width 53 height 22
click at [105, 358] on span "Zorro Magic" at bounding box center [96, 358] width 52 height 13
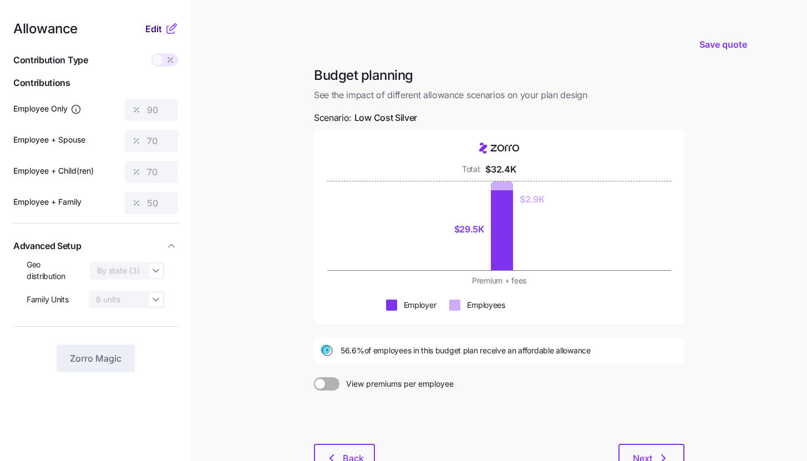
click at [160, 25] on span "Edit" at bounding box center [153, 28] width 17 height 13
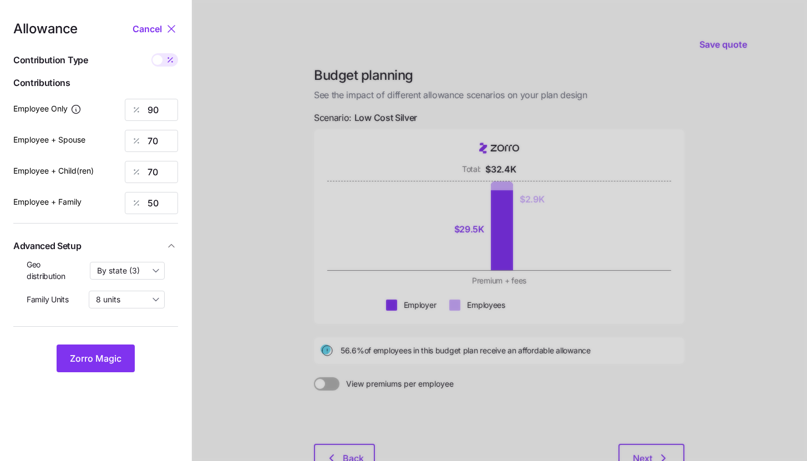
click at [169, 65] on span at bounding box center [171, 59] width 16 height 13
click at [151, 53] on input "checkbox" at bounding box center [151, 53] width 0 height 0
type input "513"
type input "798"
type input "717"
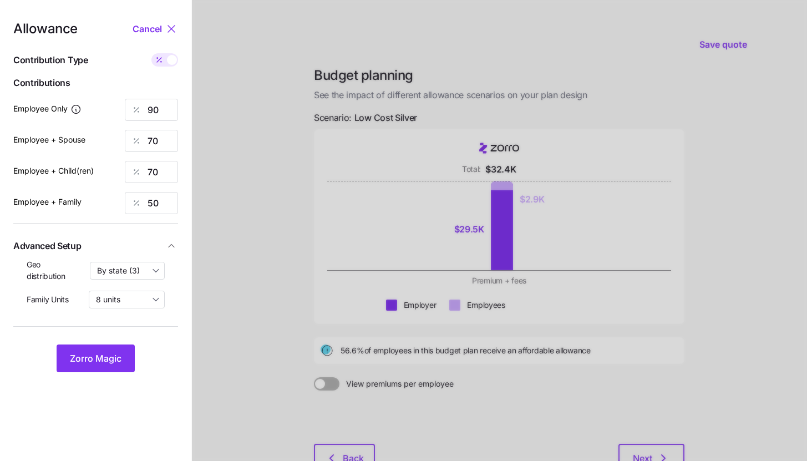
type input "797"
click at [168, 140] on input "798" at bounding box center [151, 141] width 53 height 22
type input "513"
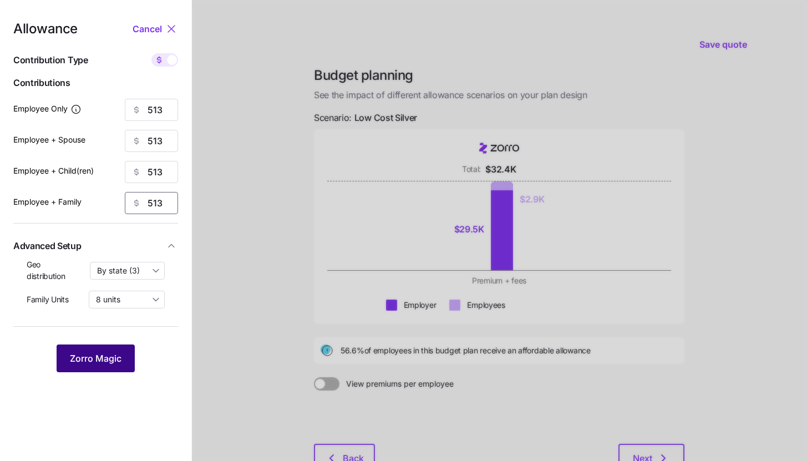
type input "513"
click at [108, 365] on button "Zorro Magic" at bounding box center [96, 358] width 78 height 28
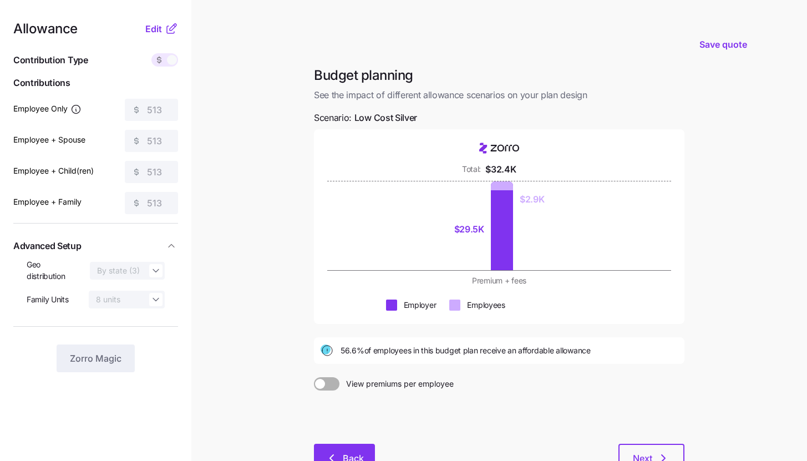
click at [366, 460] on button "Back" at bounding box center [344, 458] width 61 height 28
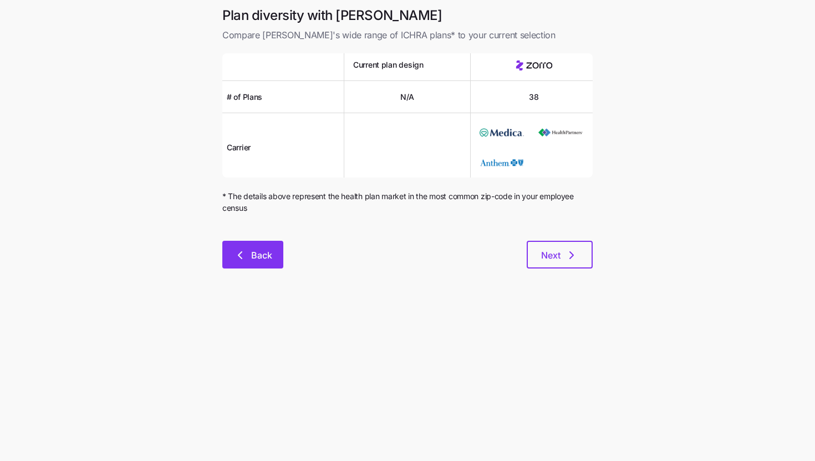
click at [261, 268] on button "Back" at bounding box center [252, 255] width 61 height 28
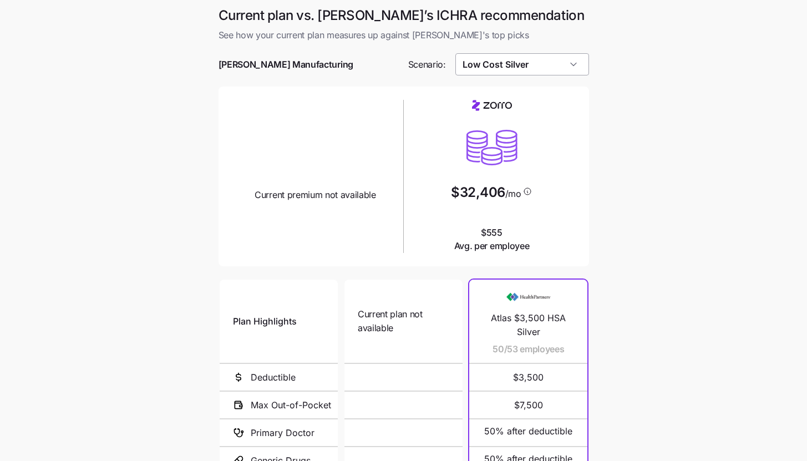
click at [566, 72] on input "Low Cost Silver" at bounding box center [522, 64] width 134 height 22
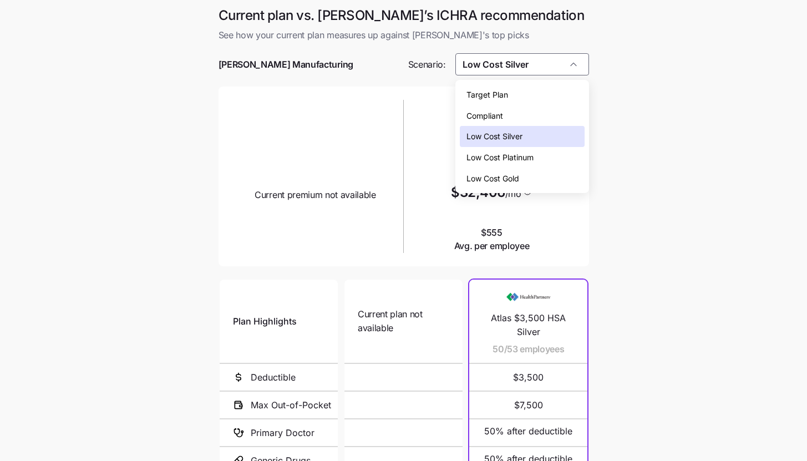
click at [544, 172] on div "Low Cost Gold" at bounding box center [522, 178] width 125 height 21
type input "Low Cost Gold"
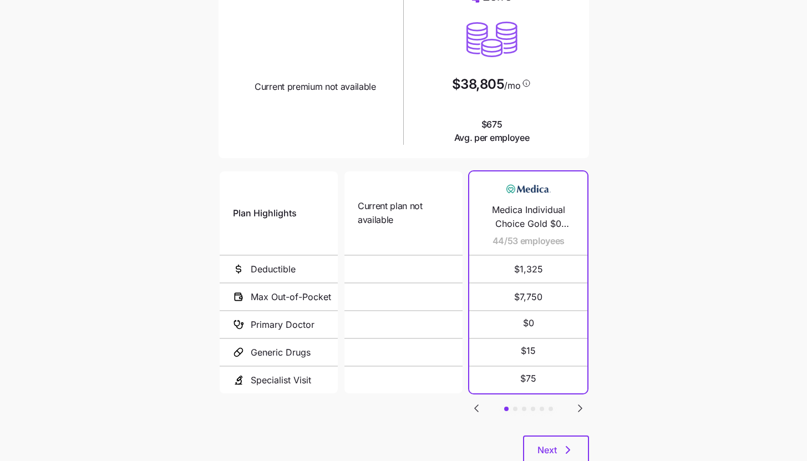
scroll to position [144, 0]
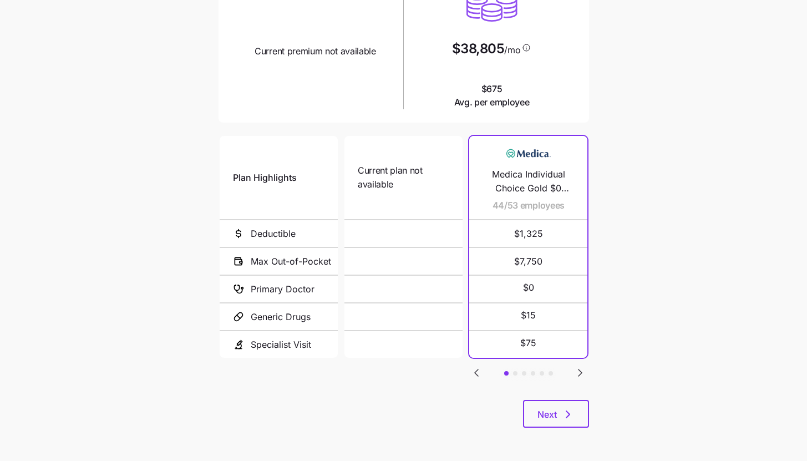
click at [559, 400] on div "Next" at bounding box center [404, 414] width 371 height 28
click at [577, 413] on button "Next" at bounding box center [556, 414] width 66 height 28
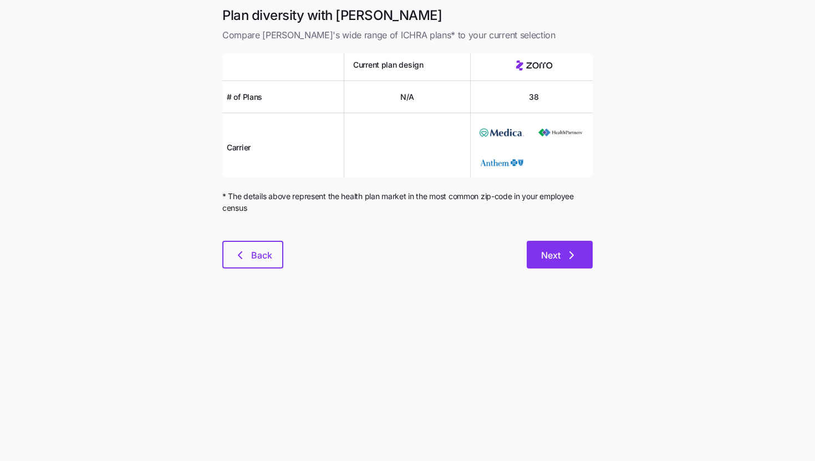
click at [572, 260] on icon "button" at bounding box center [571, 255] width 13 height 13
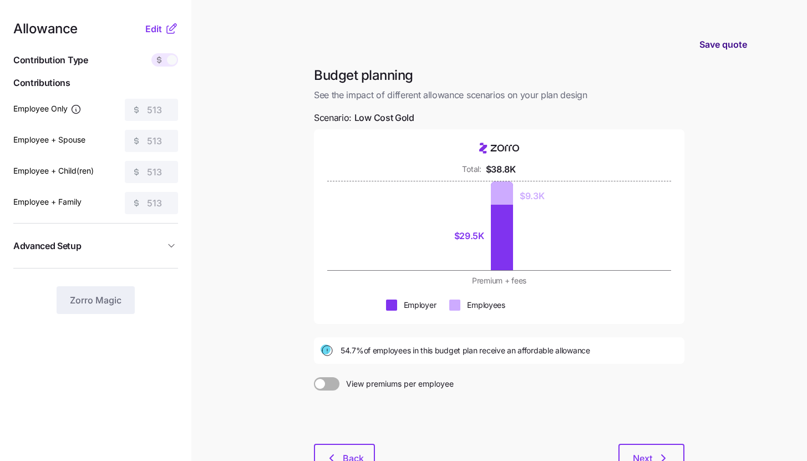
click at [725, 34] on button "Save quote" at bounding box center [723, 44] width 65 height 31
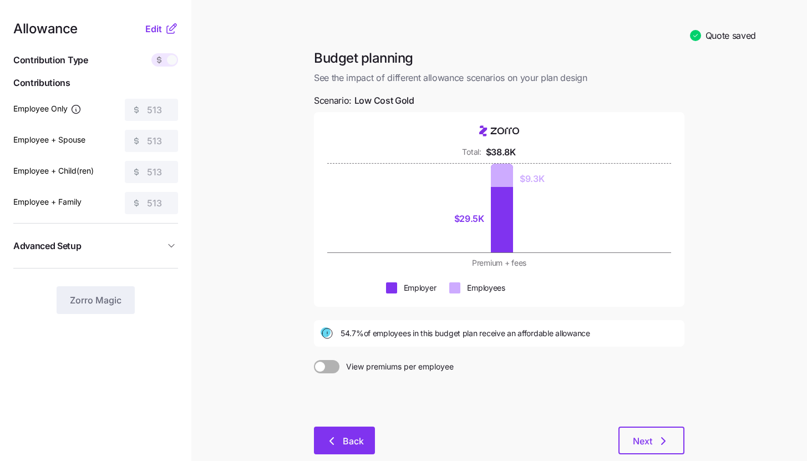
click at [350, 442] on span "Back" at bounding box center [353, 440] width 21 height 13
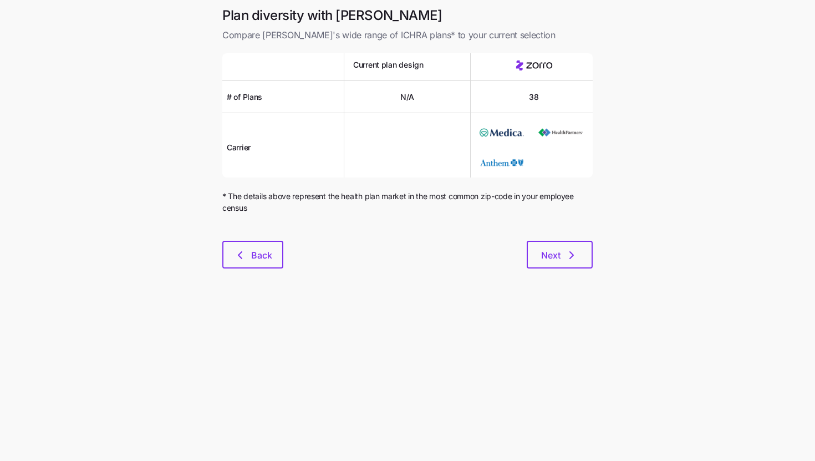
click at [261, 280] on div "Plan diversity with Zorro Compare Zorro's wide range of ICHRA plans* to your cu…" at bounding box center [408, 144] width 388 height 275
click at [261, 259] on span "Back" at bounding box center [261, 255] width 21 height 13
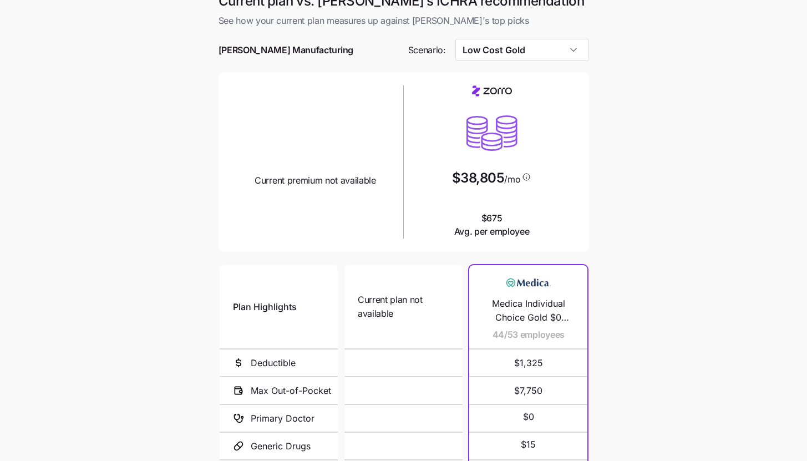
scroll to position [144, 0]
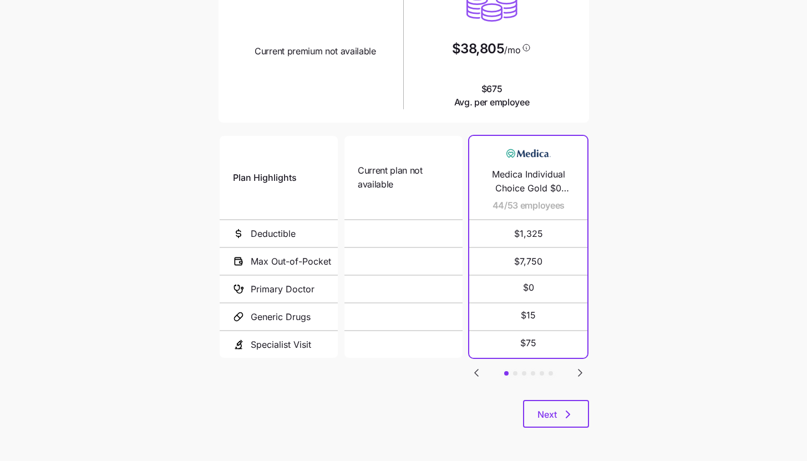
click at [581, 372] on icon "Go to next slide" at bounding box center [580, 372] width 13 height 13
click at [478, 371] on icon "Go to previous slide" at bounding box center [476, 372] width 3 height 7
click at [581, 403] on button "Next" at bounding box center [556, 414] width 66 height 28
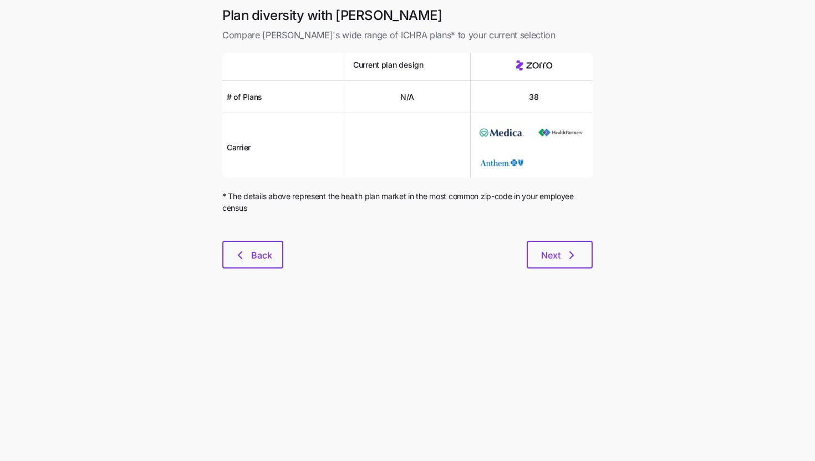
click at [577, 275] on div "Plan diversity with Zorro Compare Zorro's wide range of ICHRA plans* to your cu…" at bounding box center [408, 144] width 388 height 275
click at [576, 271] on div "Plan diversity with Zorro Compare Zorro's wide range of ICHRA plans* to your cu…" at bounding box center [408, 144] width 388 height 275
click at [576, 266] on button "Next" at bounding box center [560, 255] width 66 height 28
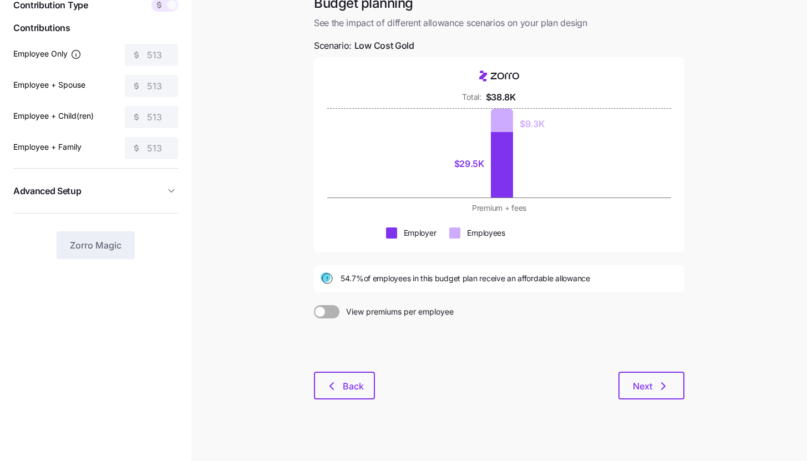
scroll to position [64, 0]
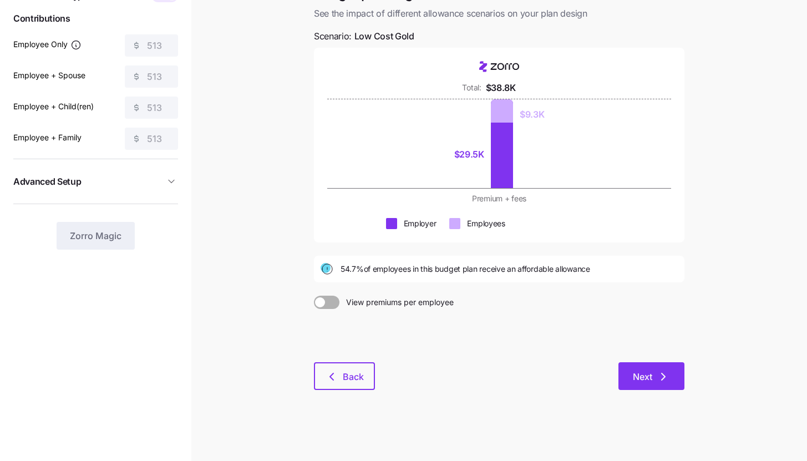
click at [658, 386] on button "Next" at bounding box center [652, 376] width 66 height 28
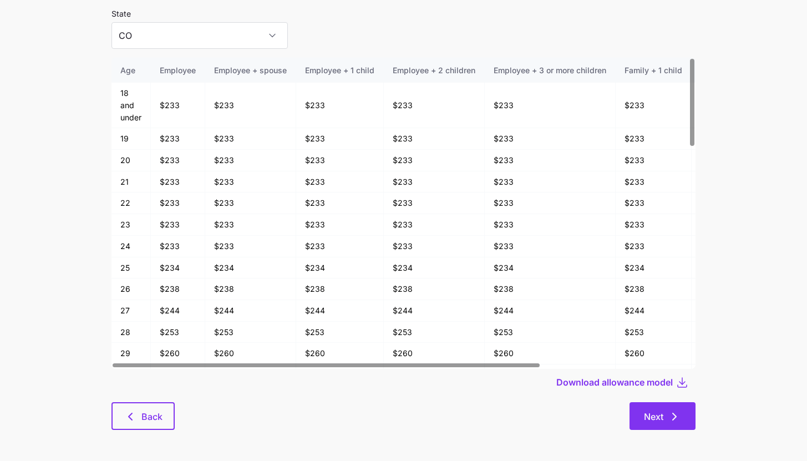
scroll to position [58, 0]
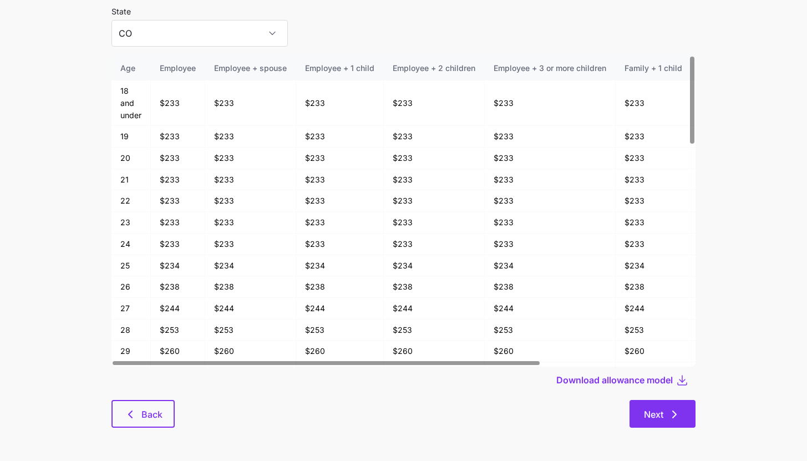
click at [685, 418] on button "Next" at bounding box center [663, 414] width 66 height 28
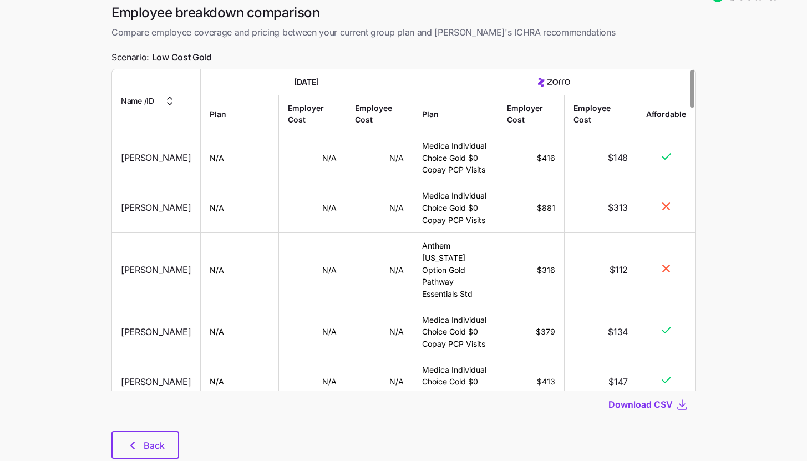
scroll to position [63, 0]
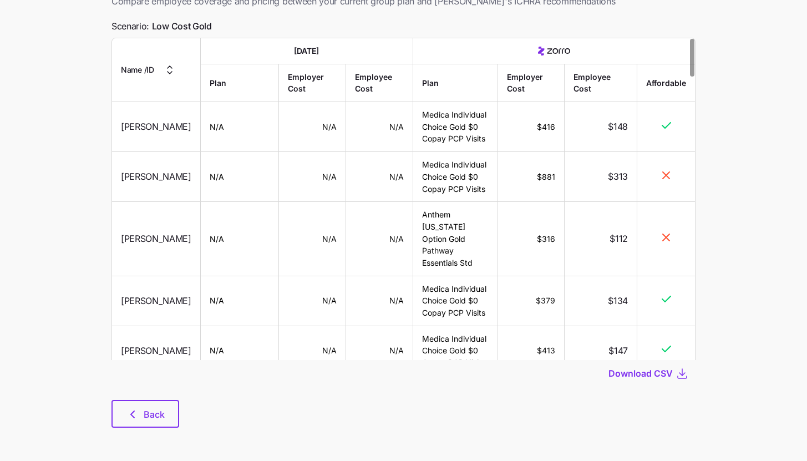
click at [186, 414] on div "Back" at bounding box center [403, 414] width 584 height 28
click at [175, 415] on button "Back" at bounding box center [145, 414] width 68 height 28
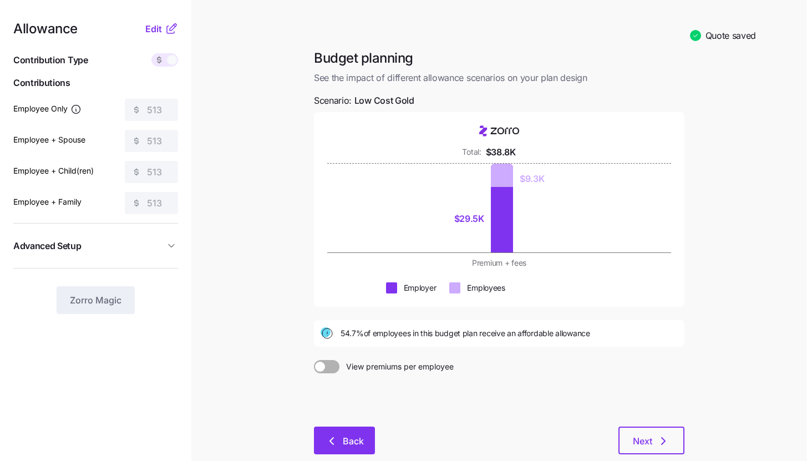
click at [353, 432] on button "Back" at bounding box center [344, 441] width 61 height 28
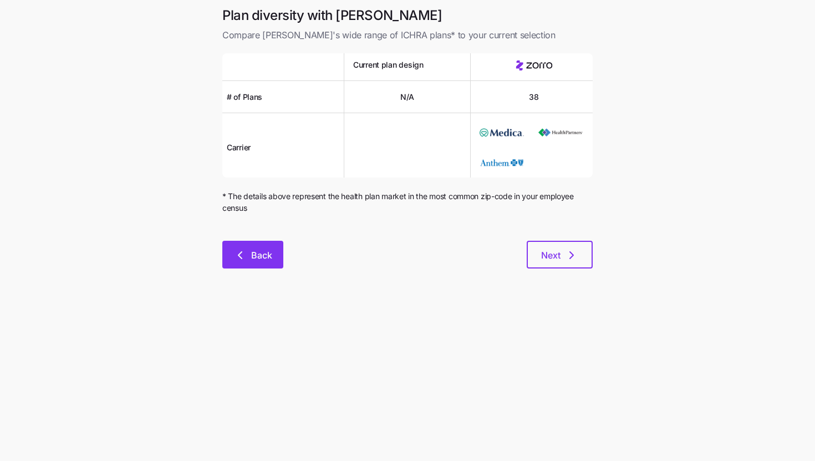
click at [276, 251] on button "Back" at bounding box center [252, 255] width 61 height 28
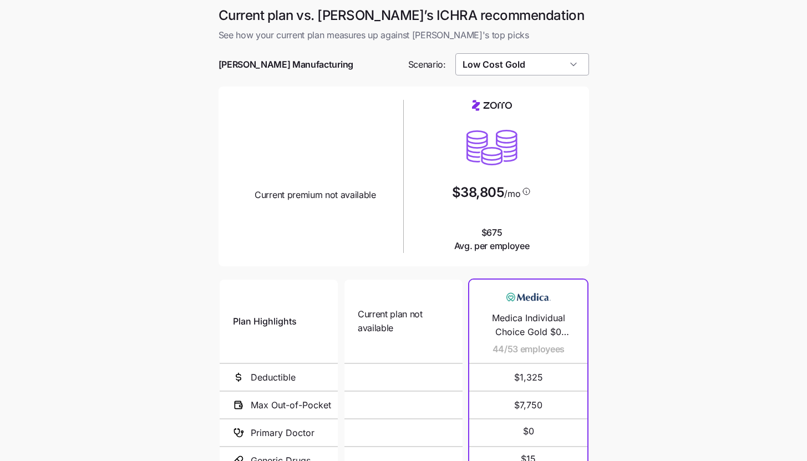
click at [500, 68] on input "Low Cost Gold" at bounding box center [522, 64] width 134 height 22
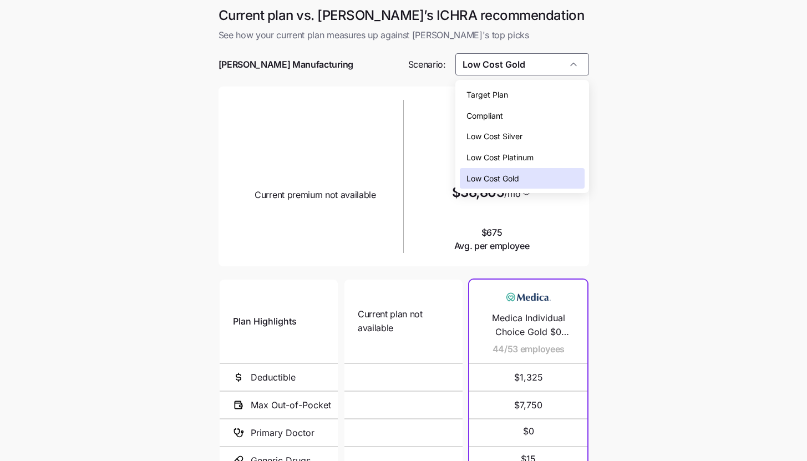
click at [528, 143] on div "Low Cost Silver" at bounding box center [522, 136] width 125 height 21
type input "Low Cost Silver"
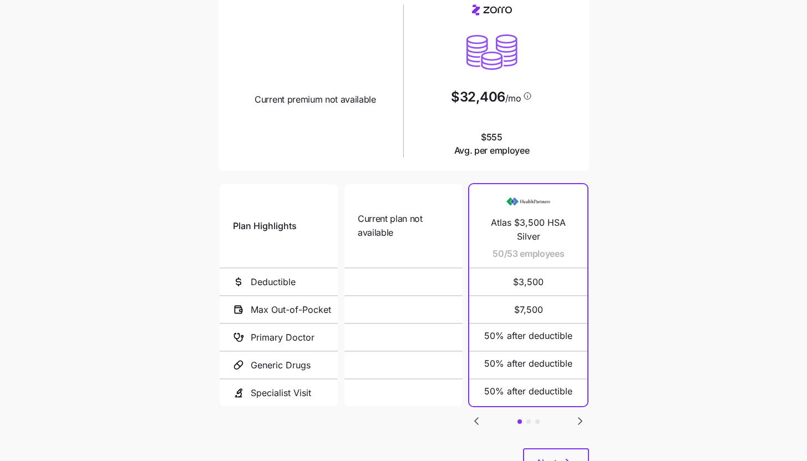
scroll to position [144, 0]
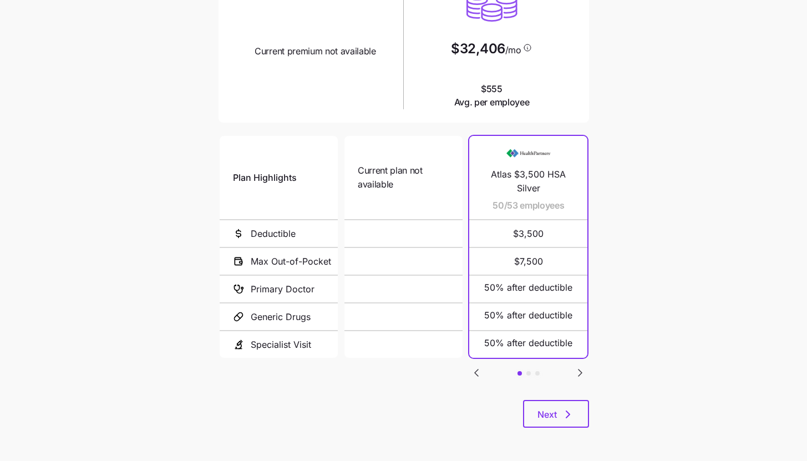
click at [581, 372] on icon "Go to next slide" at bounding box center [580, 372] width 13 height 13
click at [483, 369] on button "button" at bounding box center [476, 373] width 14 height 14
click at [576, 409] on button "Next" at bounding box center [556, 414] width 66 height 28
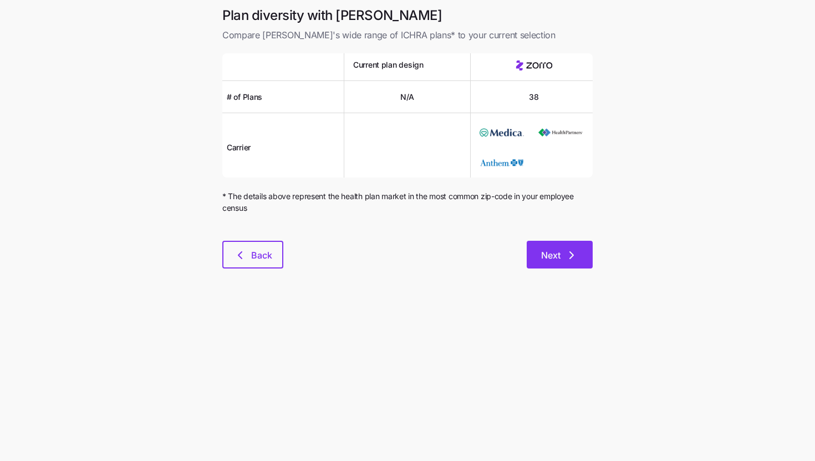
click at [574, 258] on icon "button" at bounding box center [571, 255] width 13 height 13
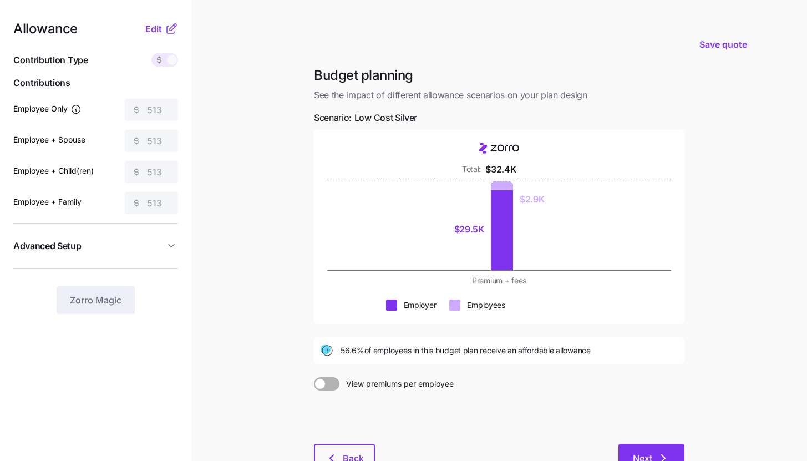
click at [642, 447] on button "Next" at bounding box center [652, 458] width 66 height 28
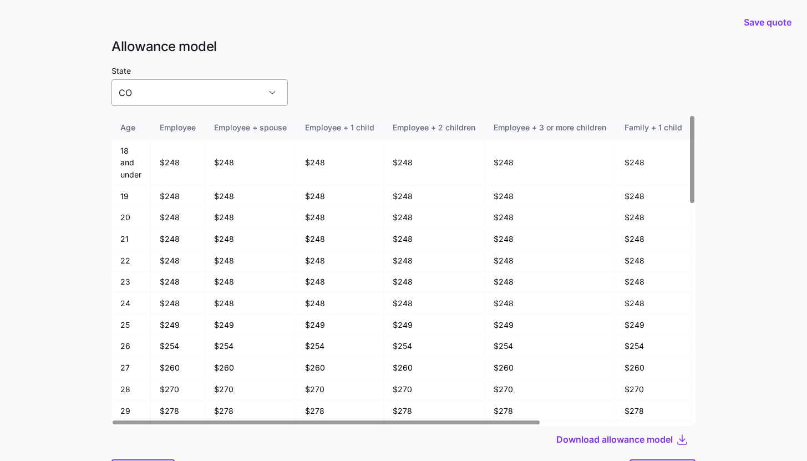
click at [194, 90] on input "CO" at bounding box center [199, 92] width 176 height 27
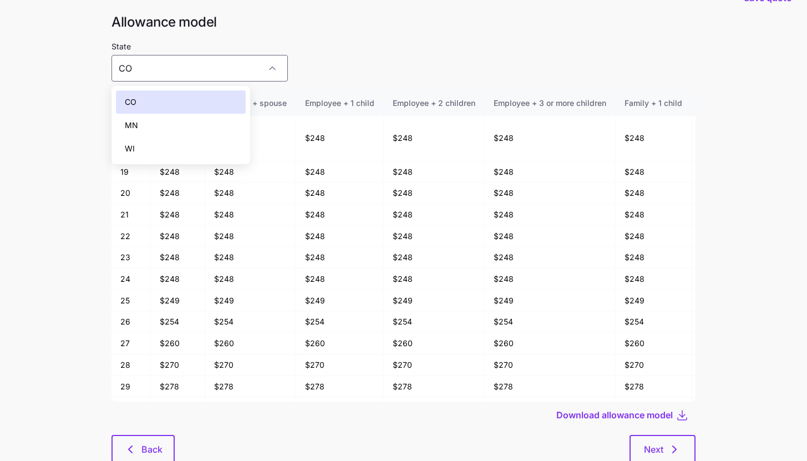
scroll to position [24, 0]
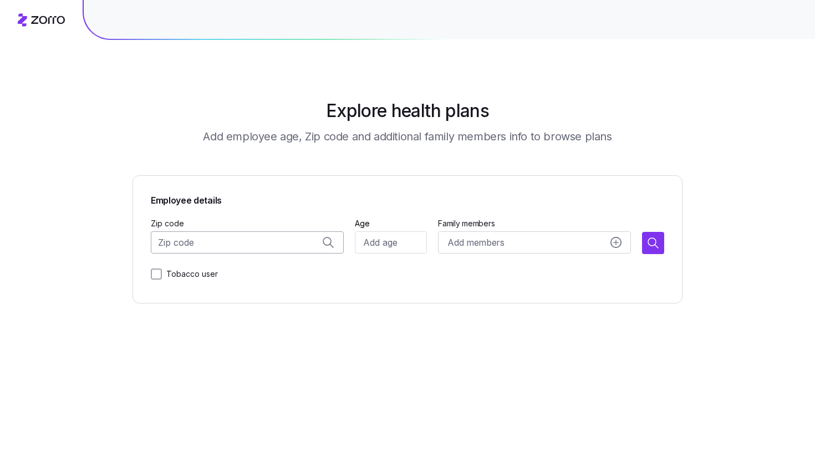
click at [219, 244] on input "Zip code" at bounding box center [247, 242] width 193 height 22
paste input "54837"
click at [270, 290] on span "54837, Polk County, WI" at bounding box center [258, 295] width 155 height 14
type input "54837, Polk County, WI"
click at [393, 240] on input "Age" at bounding box center [391, 242] width 72 height 22
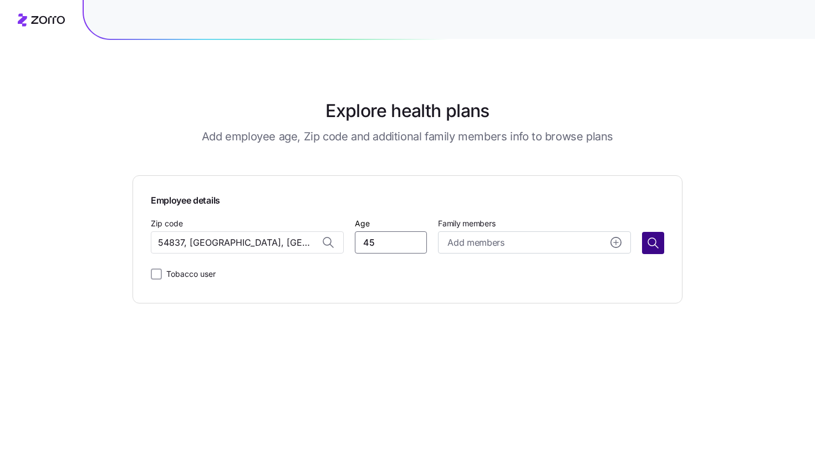
type input "45"
click at [652, 240] on icon "button" at bounding box center [653, 242] width 13 height 13
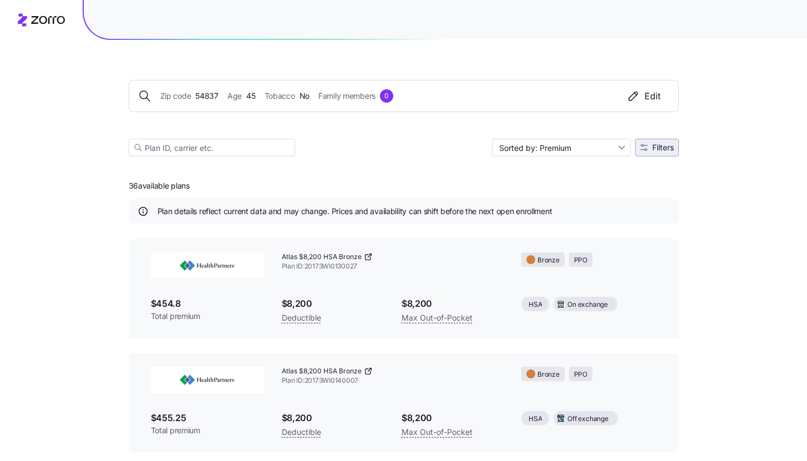
click at [663, 149] on span "Filters" at bounding box center [663, 148] width 22 height 8
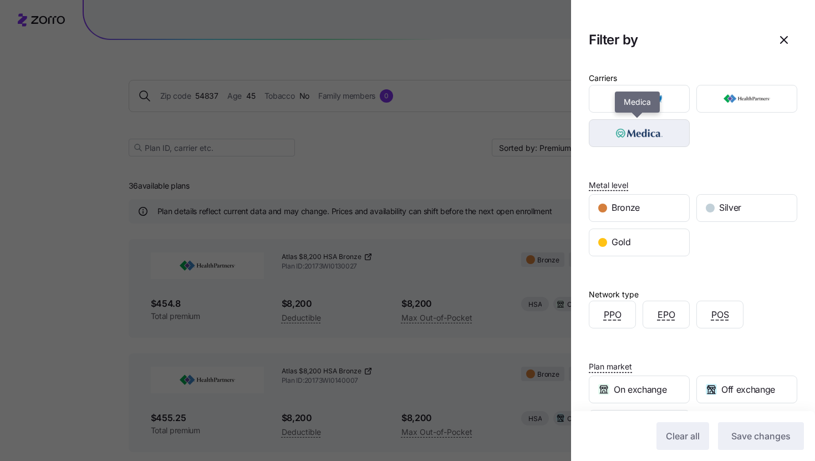
click at [664, 138] on img "button" at bounding box center [640, 133] width 82 height 22
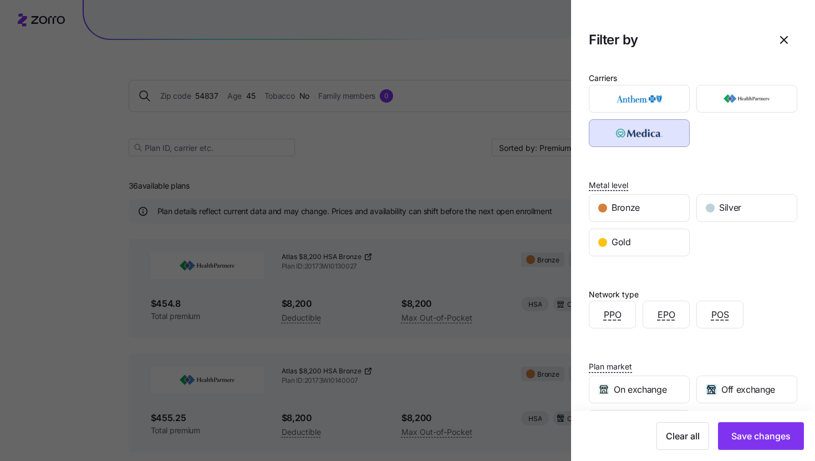
click at [759, 455] on div "Clear all Save changes" at bounding box center [693, 436] width 244 height 50
click at [759, 445] on button "Save changes" at bounding box center [761, 436] width 86 height 28
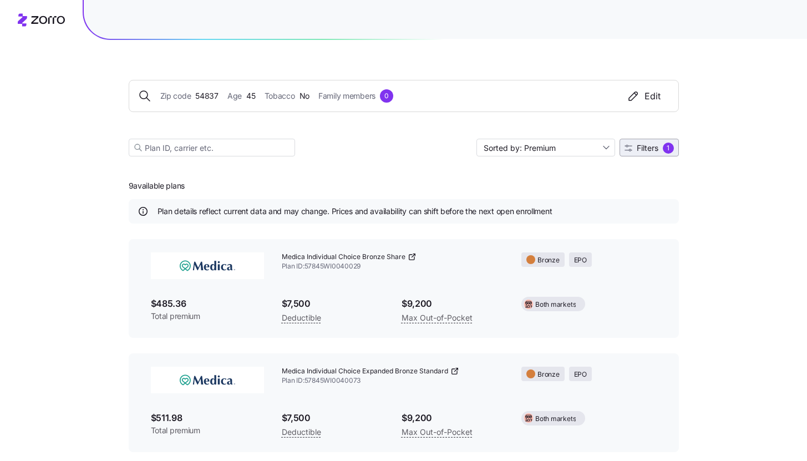
click at [670, 141] on button "Filters 1" at bounding box center [649, 148] width 59 height 18
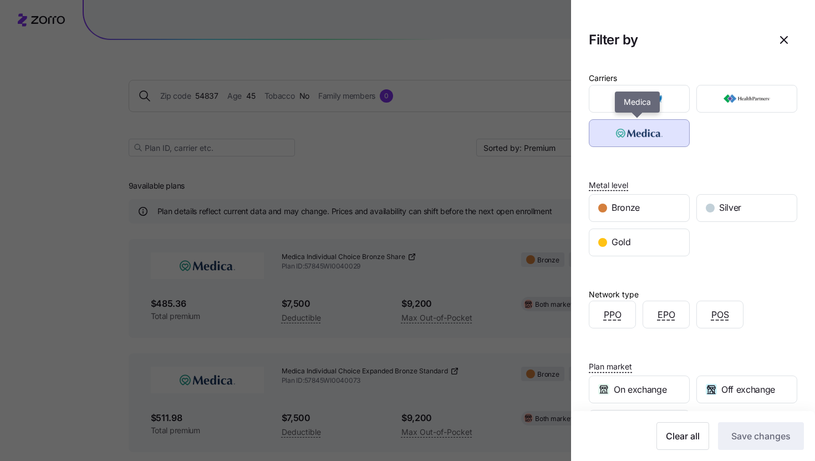
click at [652, 136] on img "button" at bounding box center [640, 133] width 82 height 22
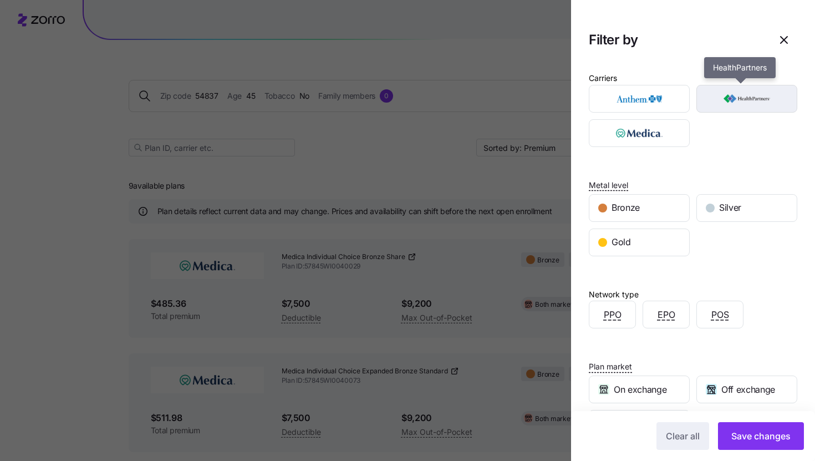
click at [755, 104] on img "button" at bounding box center [748, 99] width 82 height 22
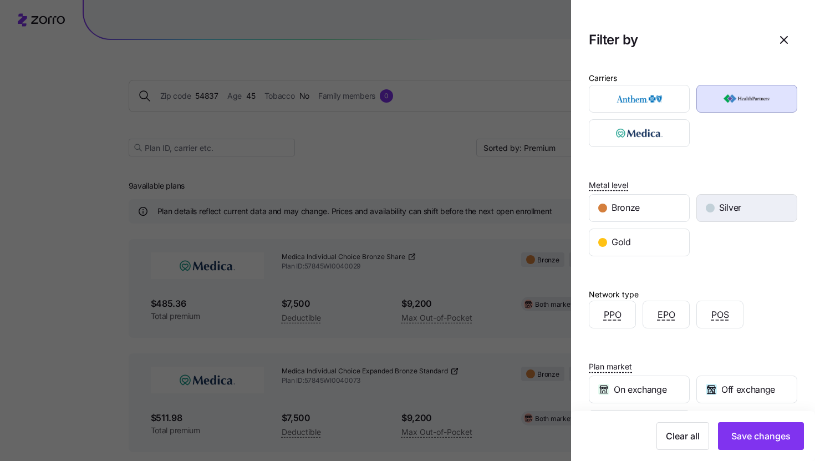
click at [740, 205] on div "Silver" at bounding box center [747, 208] width 100 height 27
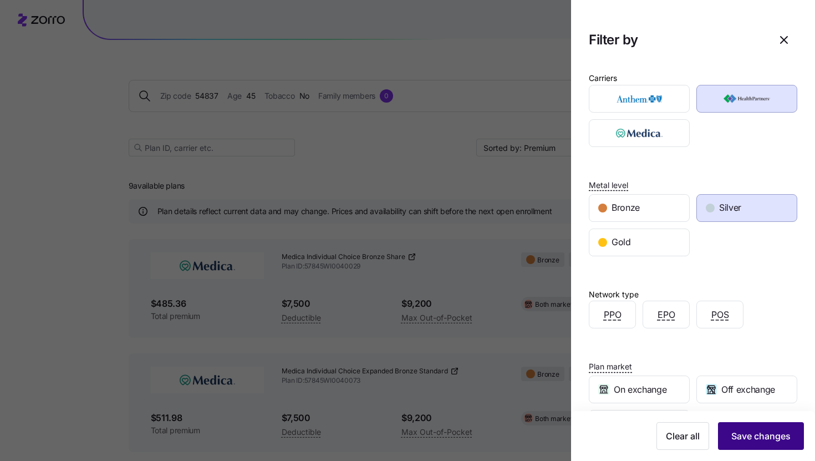
click at [766, 432] on span "Save changes" at bounding box center [761, 435] width 59 height 13
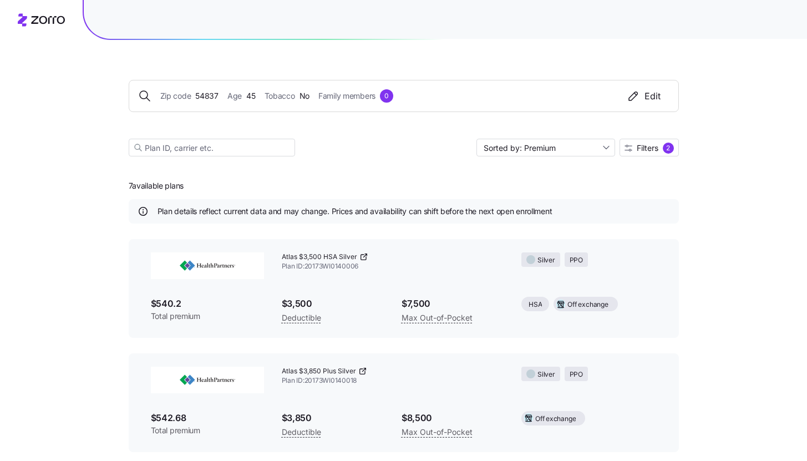
click at [364, 258] on icon at bounding box center [363, 256] width 9 height 9
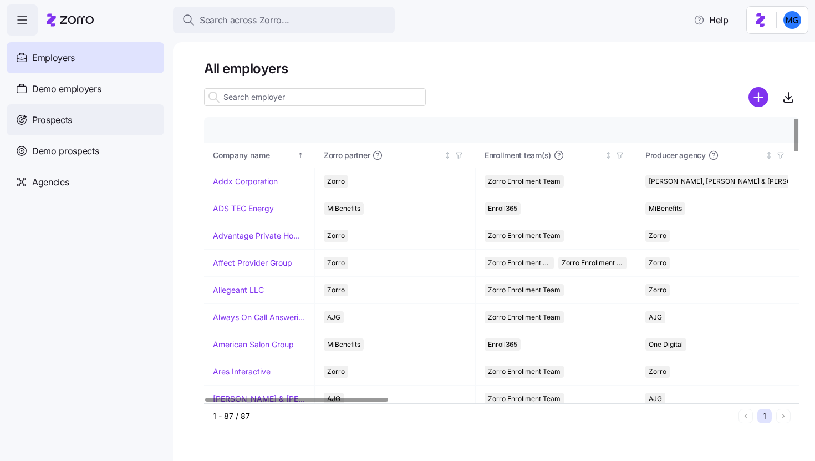
click at [105, 109] on div "Prospects" at bounding box center [86, 119] width 158 height 31
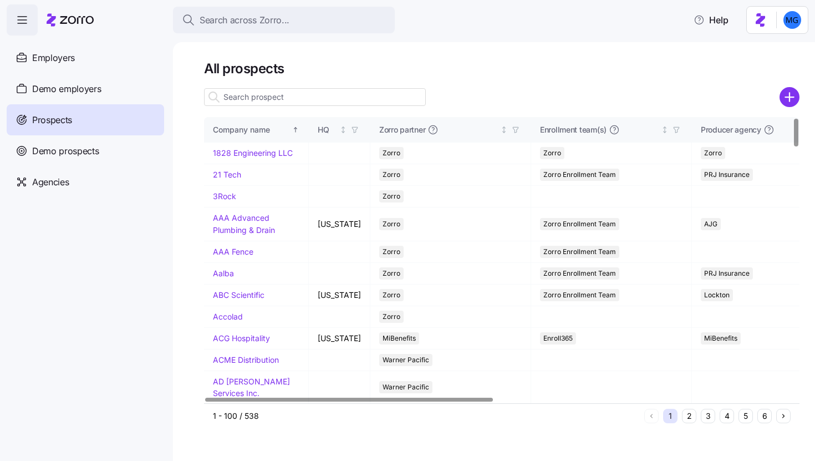
click at [349, 99] on input at bounding box center [315, 97] width 222 height 18
type input "v"
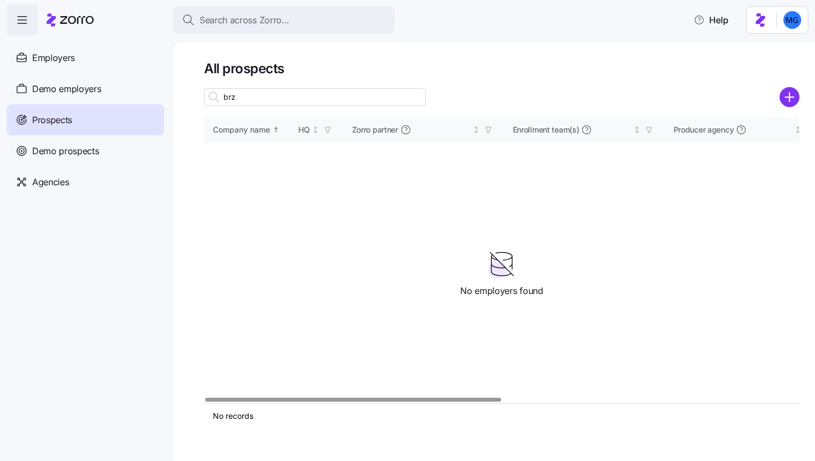
click at [232, 96] on input "brz" at bounding box center [315, 97] width 222 height 18
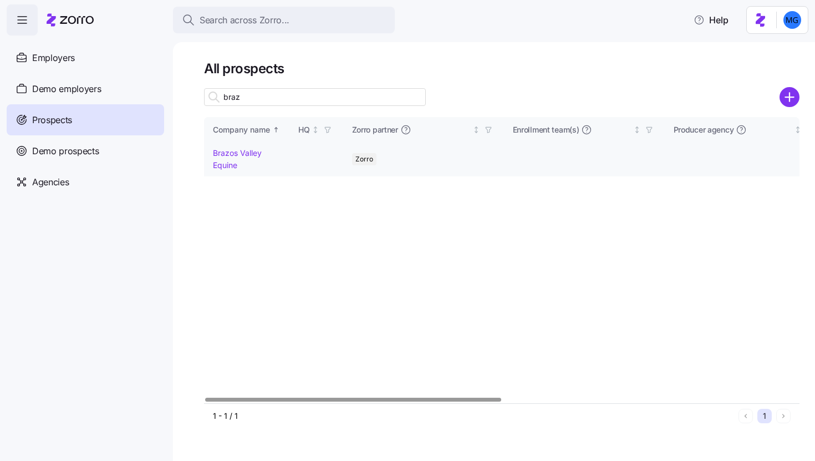
type input "braz"
click at [237, 155] on link "Brazos Valley Equine" at bounding box center [237, 159] width 49 height 22
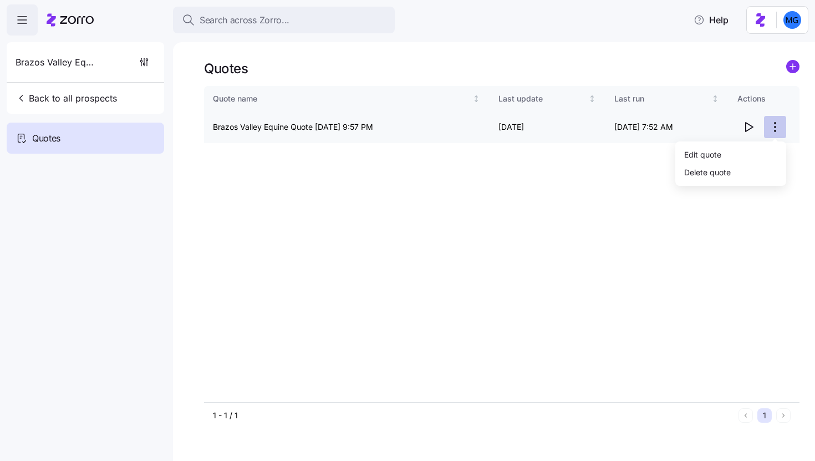
click at [777, 128] on html "Search across Zorro... Help Brazos Valley Equine Back to all prospects Quotes Q…" at bounding box center [407, 227] width 815 height 454
click at [708, 158] on div "Edit quote" at bounding box center [703, 154] width 37 height 12
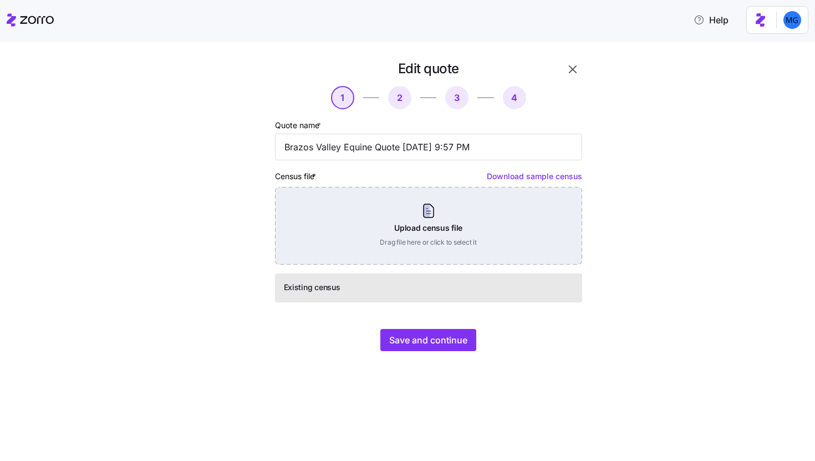
click at [443, 215] on div "Upload census file Drag file here or click to select it" at bounding box center [428, 226] width 307 height 78
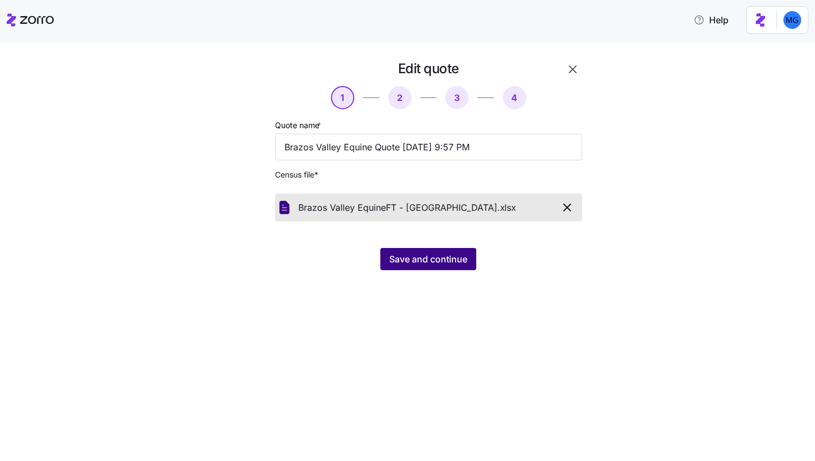
click at [411, 265] on span "Save and continue" at bounding box center [428, 258] width 78 height 13
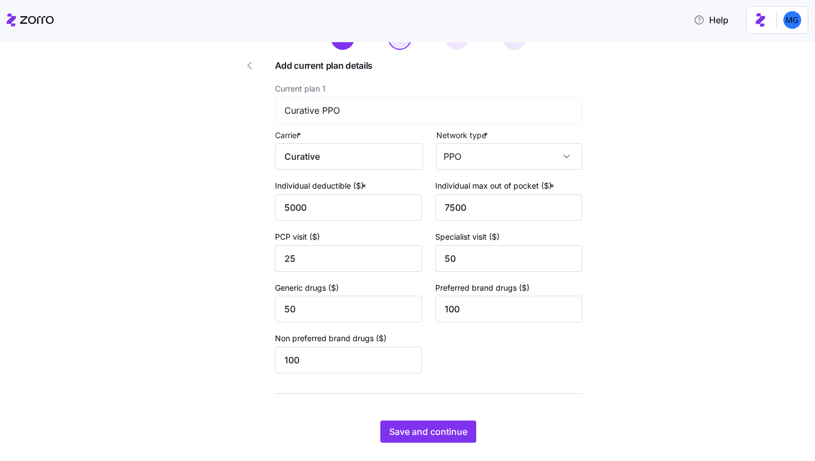
scroll to position [83, 0]
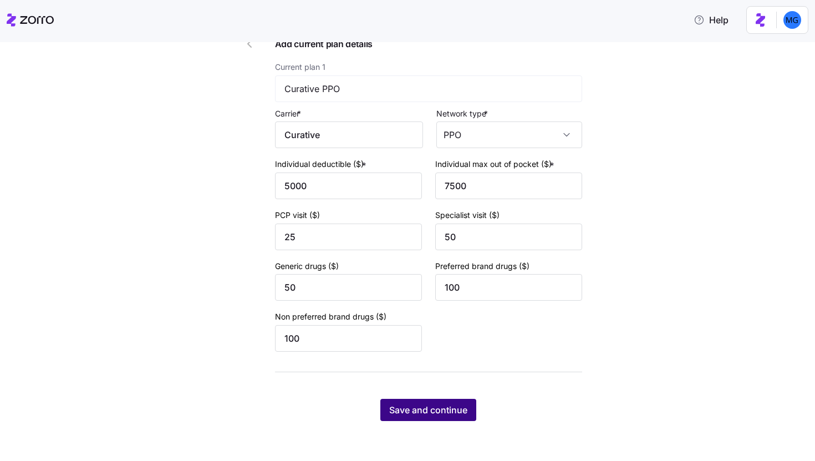
click at [429, 418] on button "Save and continue" at bounding box center [429, 410] width 96 height 22
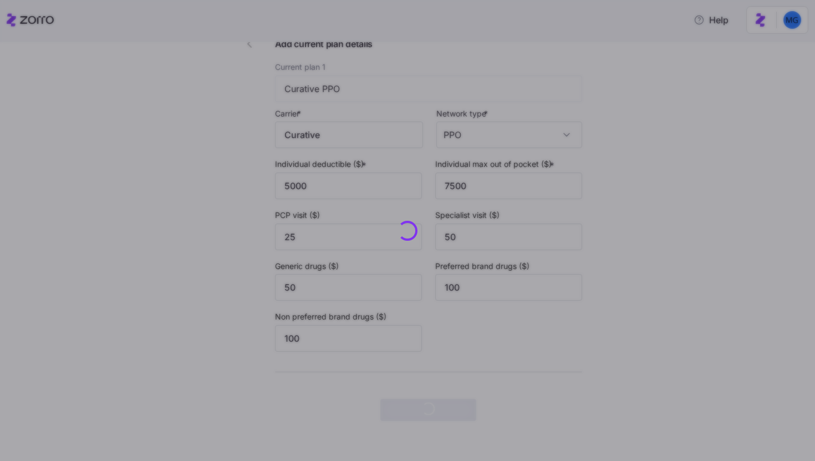
scroll to position [0, 0]
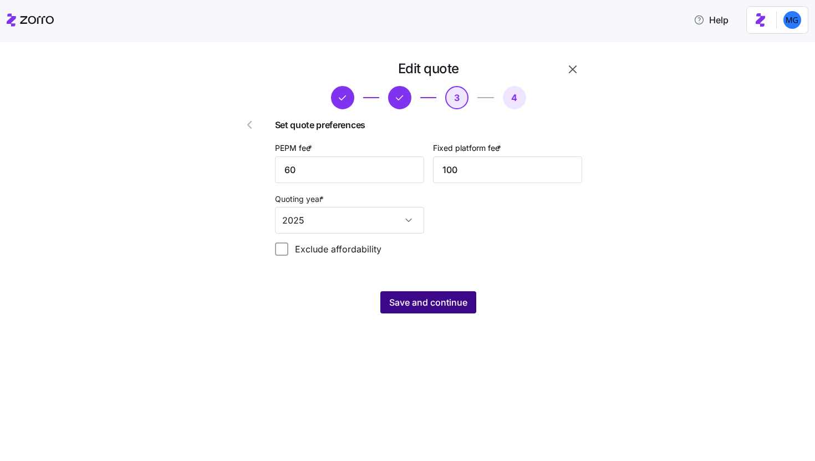
click at [443, 310] on button "Save and continue" at bounding box center [429, 302] width 96 height 22
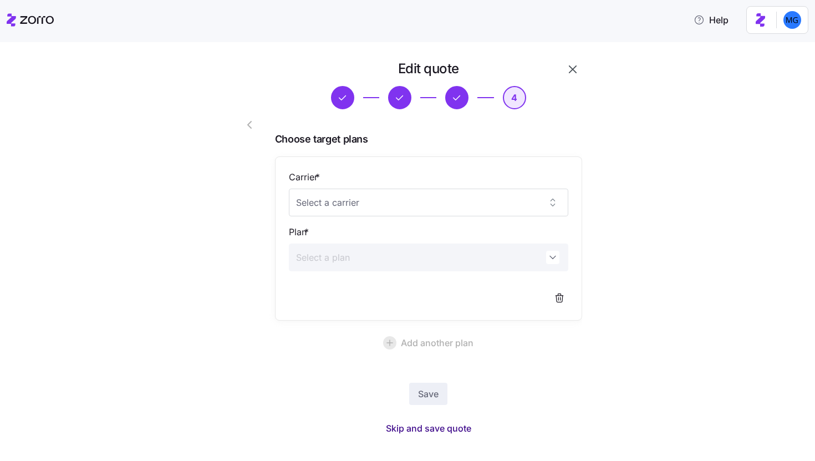
click at [449, 432] on span "Skip and save quote" at bounding box center [428, 428] width 85 height 13
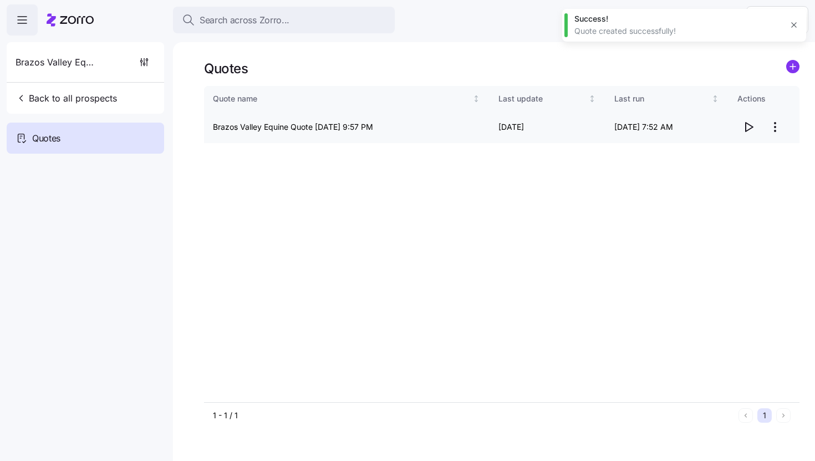
click at [751, 125] on icon "button" at bounding box center [748, 126] width 13 height 13
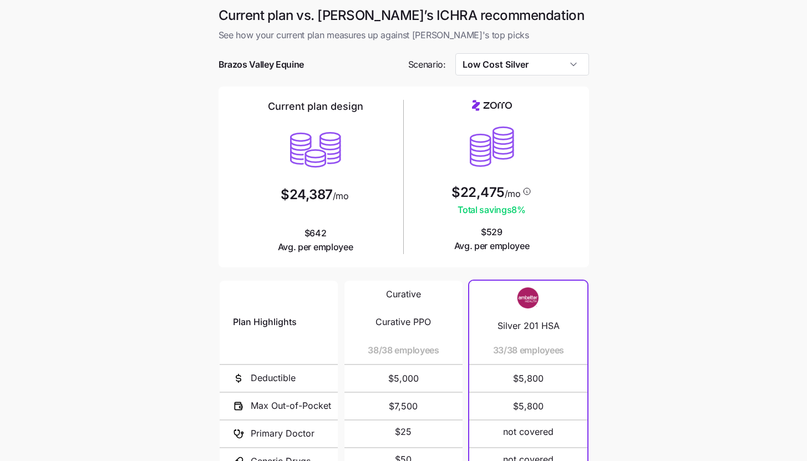
scroll to position [95, 0]
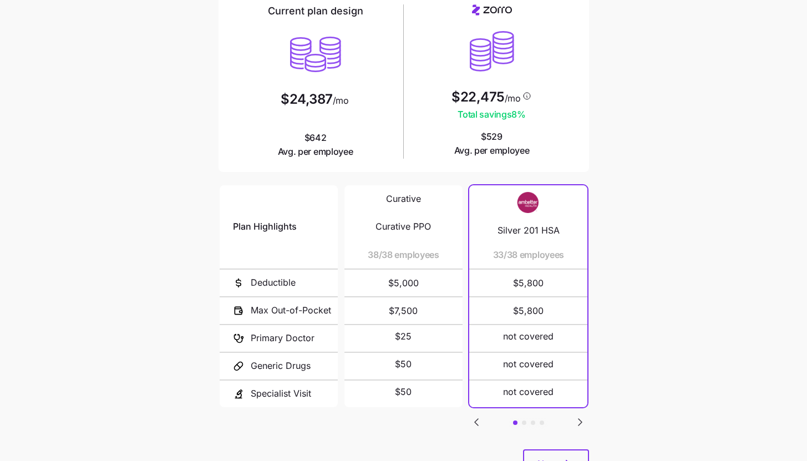
click at [574, 415] on icon "Go to next slide" at bounding box center [580, 421] width 13 height 13
click at [570, 460] on icon "button" at bounding box center [567, 463] width 13 height 13
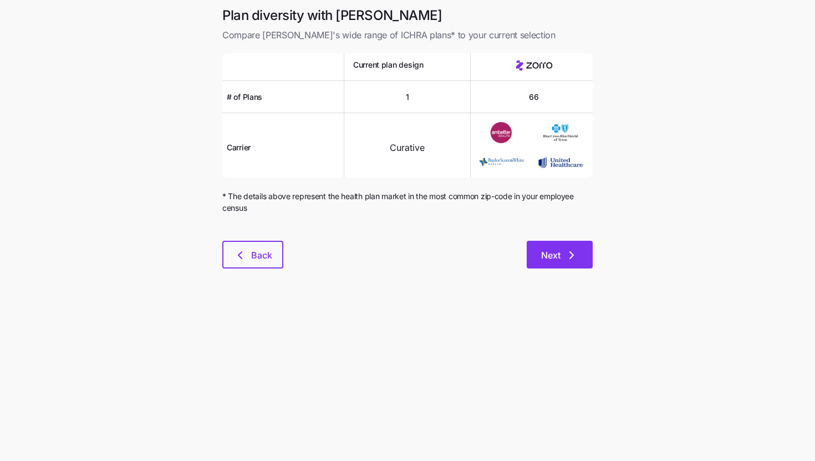
click at [574, 259] on icon "button" at bounding box center [571, 255] width 13 height 13
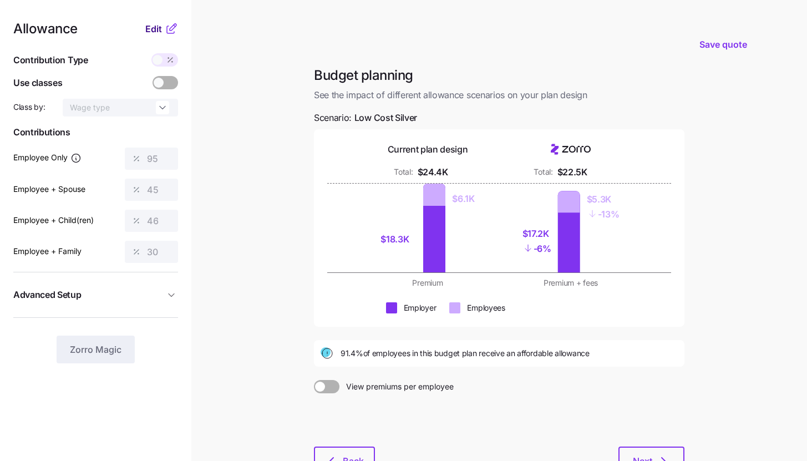
click at [157, 26] on span "Edit" at bounding box center [153, 28] width 17 height 13
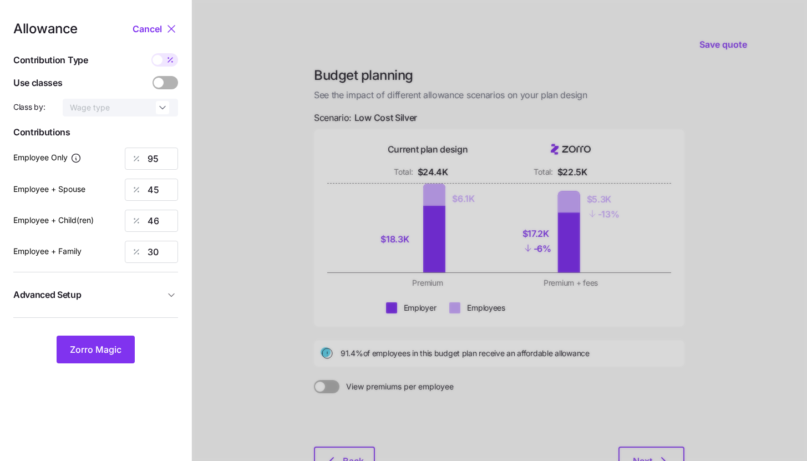
click at [153, 281] on div "Allowance Cancel Contribution Type Use classes Class by: Wage type Contribution…" at bounding box center [95, 192] width 165 height 341
click at [152, 296] on span "Advanced Setup" at bounding box center [88, 295] width 151 height 14
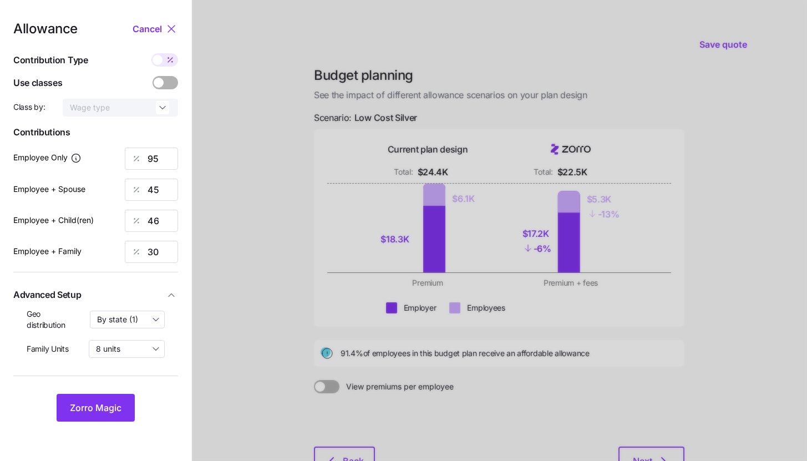
click at [173, 63] on icon at bounding box center [170, 59] width 9 height 9
click at [151, 53] on input "checkbox" at bounding box center [151, 53] width 0 height 0
type input "361"
type input "342"
type input "336"
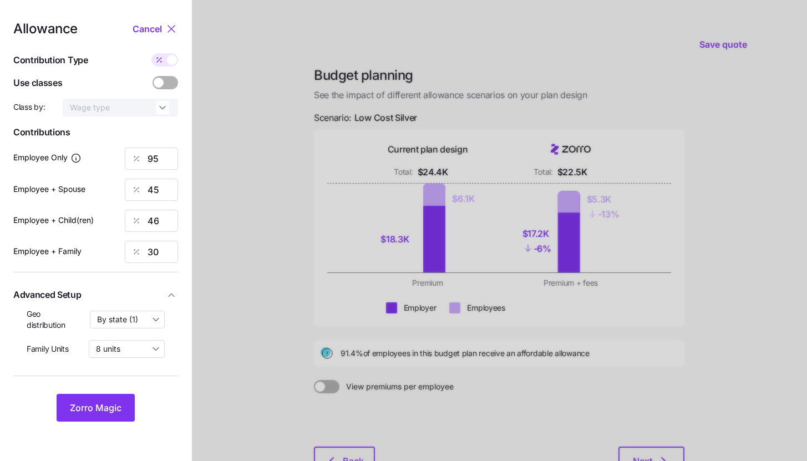
type input "338"
click at [173, 63] on span at bounding box center [172, 60] width 10 height 10
click at [151, 53] on input "checkbox" at bounding box center [151, 53] width 0 height 0
type input "95"
type input "45"
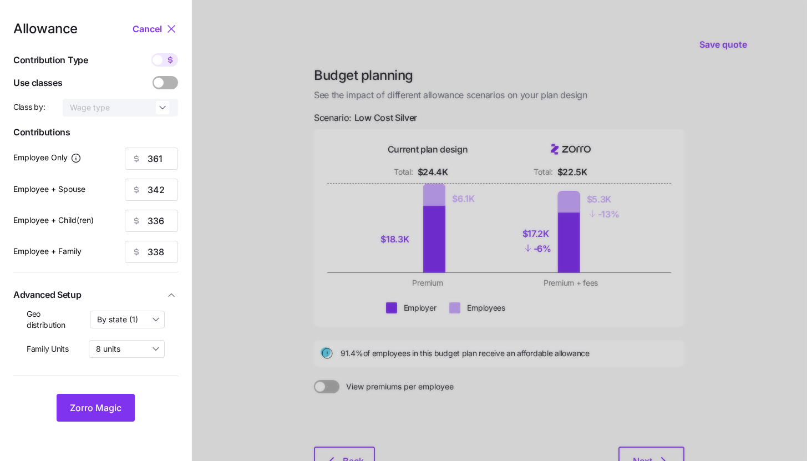
type input "46"
type input "30"
click at [173, 63] on icon at bounding box center [170, 59] width 9 height 9
click at [151, 53] on input "checkbox" at bounding box center [151, 53] width 0 height 0
type input "361"
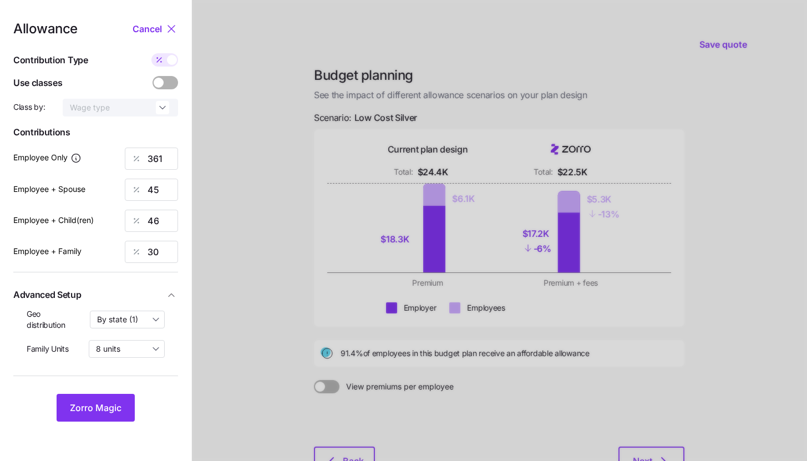
type input "342"
type input "336"
type input "338"
click at [158, 186] on input "342" at bounding box center [151, 190] width 53 height 22
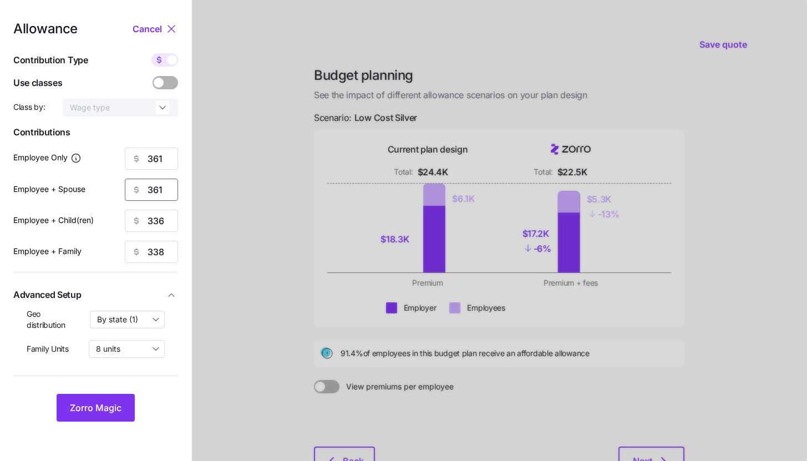
type input "361"
click at [110, 407] on span "Zorro Magic" at bounding box center [96, 407] width 52 height 13
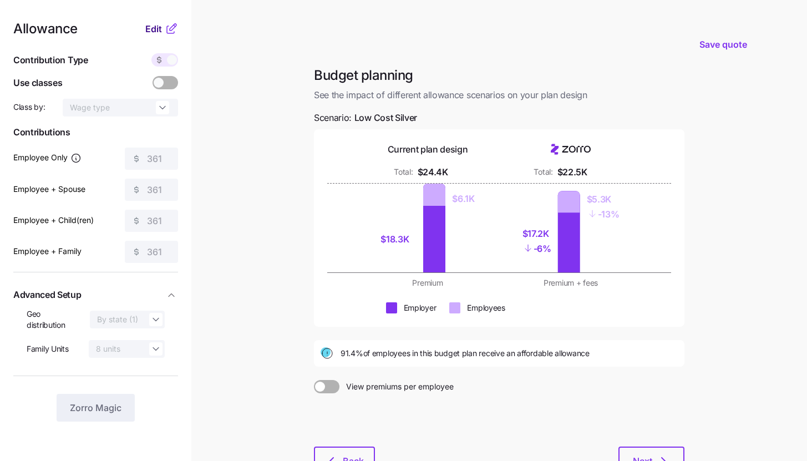
click at [164, 32] on button "Edit" at bounding box center [154, 28] width 19 height 13
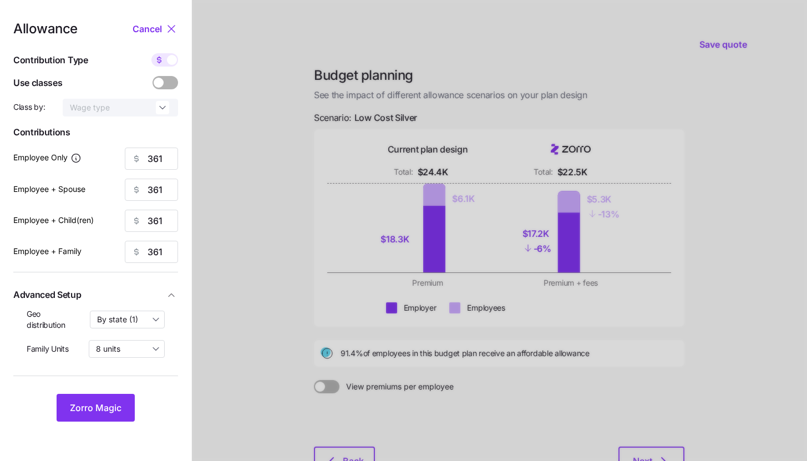
click at [162, 54] on span at bounding box center [159, 59] width 16 height 13
click at [151, 53] on input "checkbox" at bounding box center [151, 53] width 0 height 0
type input "95"
type input "47"
type input "49"
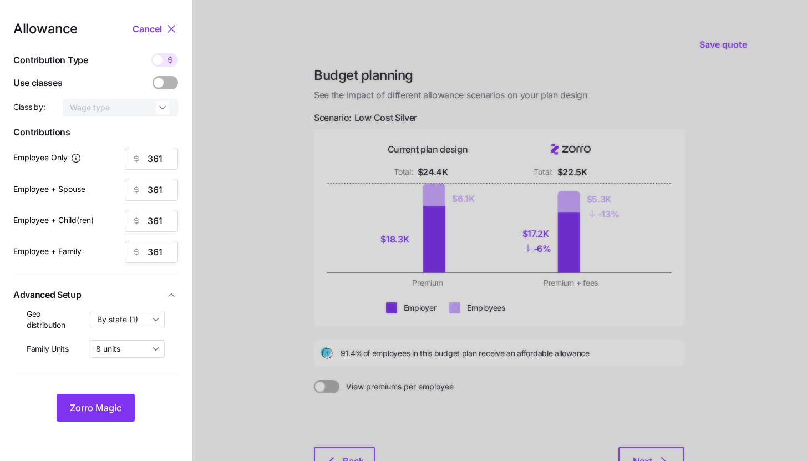
type input "32"
click at [163, 161] on input "95" at bounding box center [151, 159] width 53 height 22
click at [116, 408] on span "Zorro Magic" at bounding box center [96, 407] width 52 height 13
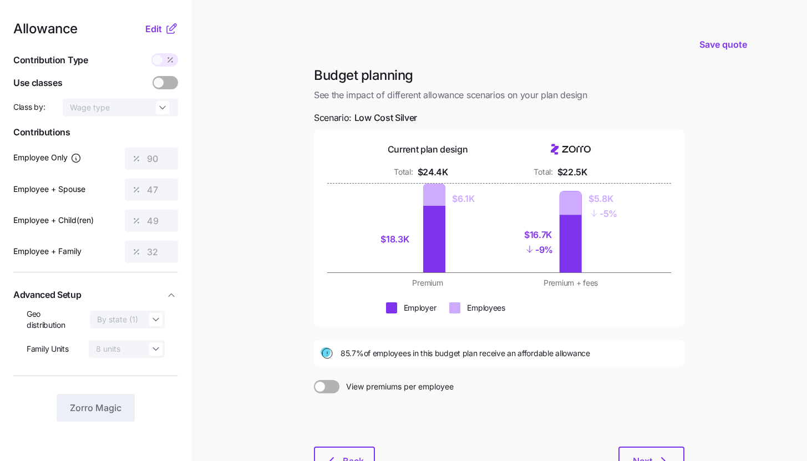
click at [169, 28] on icon at bounding box center [171, 28] width 13 height 13
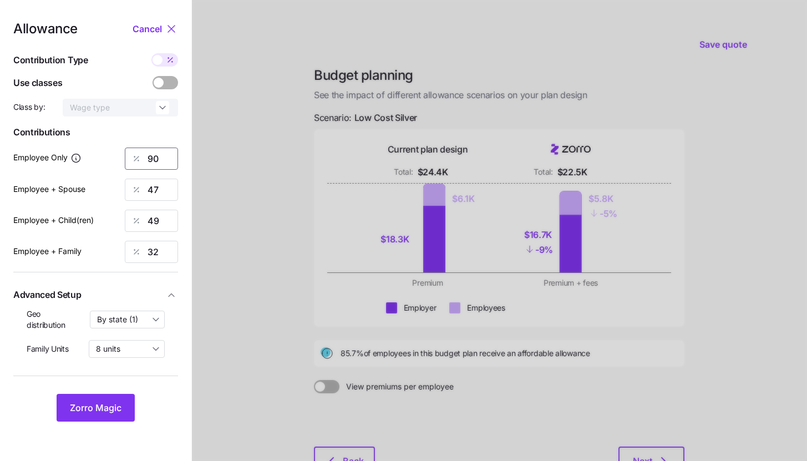
click at [156, 156] on input "90" at bounding box center [151, 159] width 53 height 22
type input "95"
click at [125, 414] on button "Zorro Magic" at bounding box center [96, 408] width 78 height 28
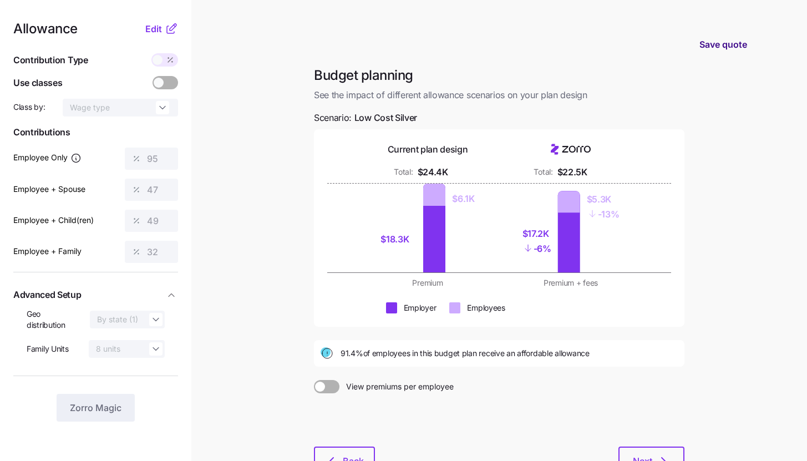
click at [722, 47] on span "Save quote" at bounding box center [723, 44] width 48 height 13
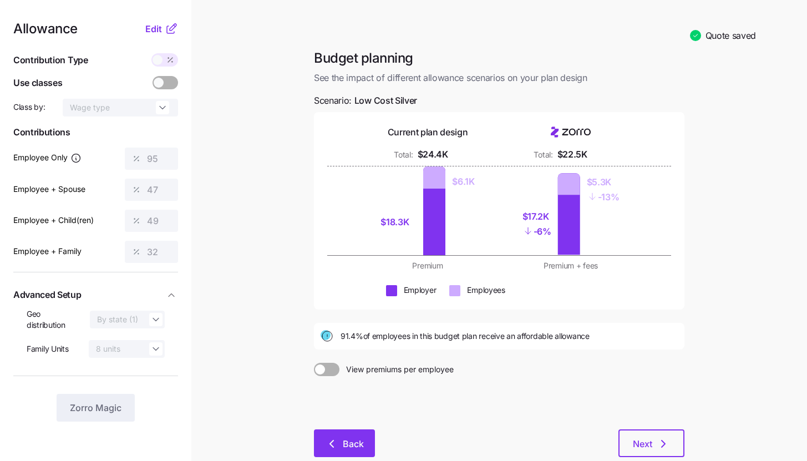
click at [331, 432] on button "Back" at bounding box center [344, 443] width 61 height 28
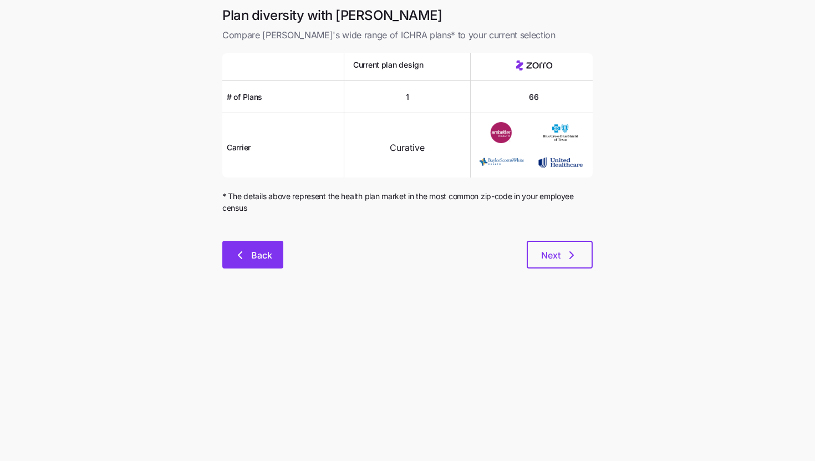
click at [256, 265] on button "Back" at bounding box center [252, 255] width 61 height 28
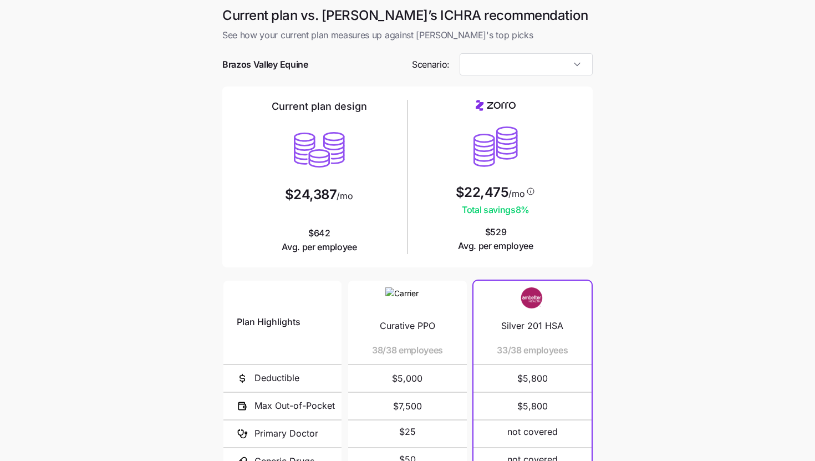
type input "Low Cost Silver"
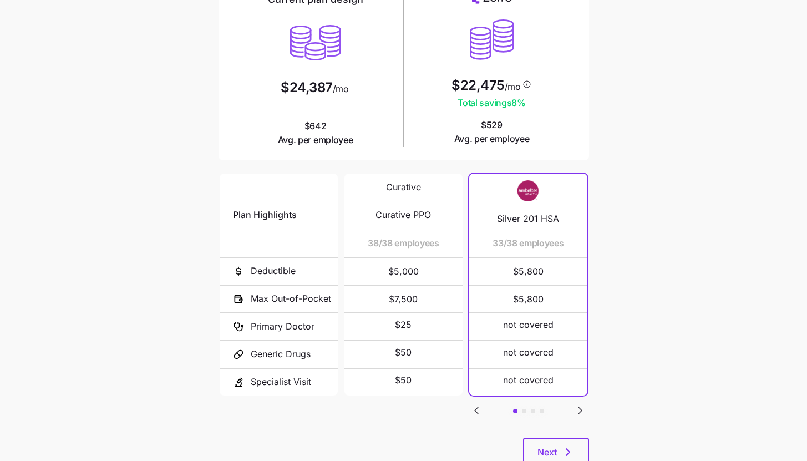
scroll to position [109, 0]
